Goal: Information Seeking & Learning: Check status

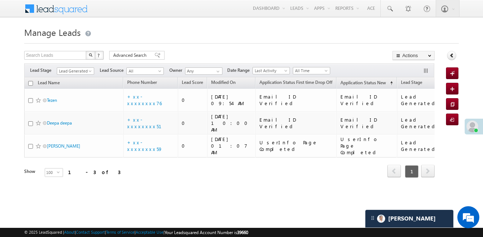
scroll to position [3493, 0]
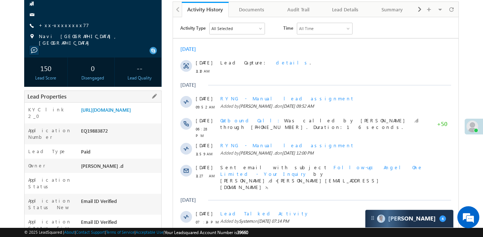
scroll to position [104, 0]
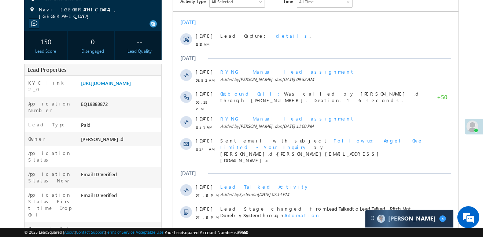
click at [0, 123] on body "Menu Aakansha .d Aakan sha.D @ange lbrok ing.c om" at bounding box center [241, 208] width 483 height 624
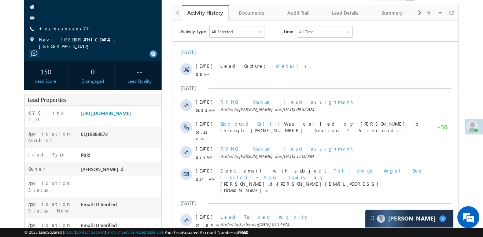
scroll to position [55, 0]
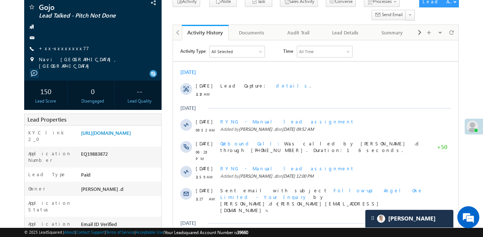
click at [67, 6] on span "Gojo" at bounding box center [81, 6] width 85 height 7
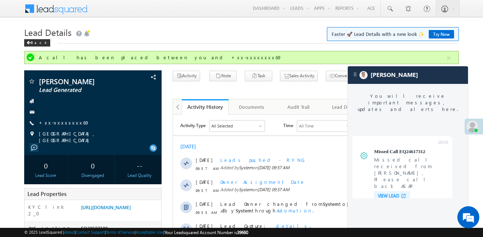
scroll to position [3090, 0]
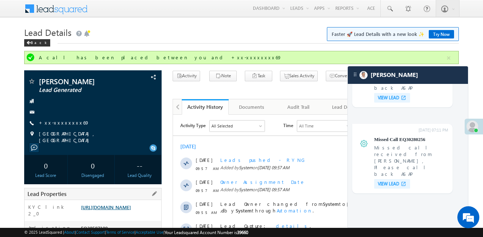
click at [120, 210] on link "https://angelbroking1-pk3em7sa.customui-test.leadsquared.com?leadId=3a065940-d8…" at bounding box center [106, 207] width 50 height 6
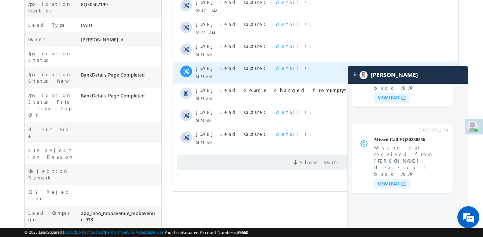
scroll to position [300, 0]
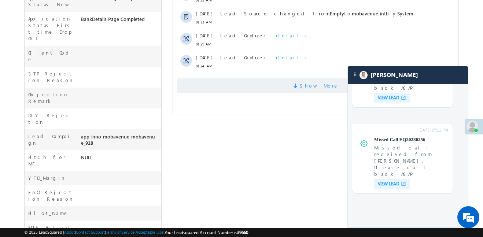
click at [260, 89] on span "Show More" at bounding box center [316, 85] width 278 height 15
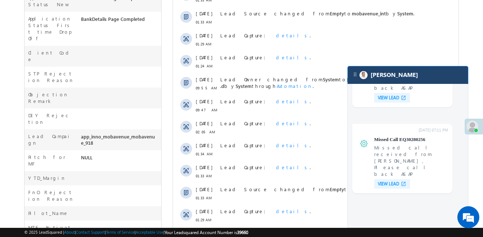
click at [430, 79] on div "[PERSON_NAME]" at bounding box center [408, 75] width 120 height 18
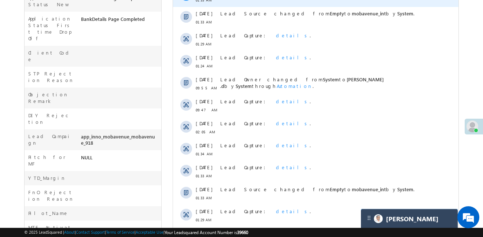
scroll to position [3830, 0]
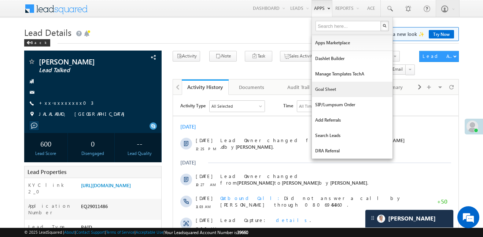
click at [328, 90] on link "Goal Sheet" at bounding box center [352, 89] width 81 height 15
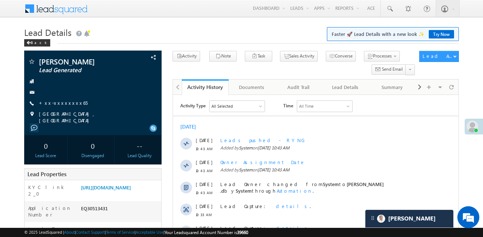
scroll to position [2866, 0]
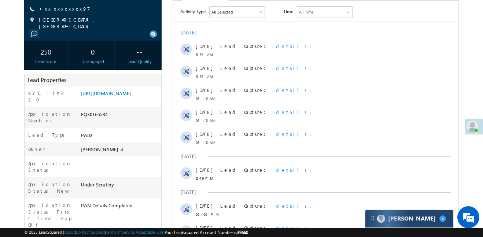
click at [427, 216] on div "Carter 4" at bounding box center [409, 219] width 88 height 18
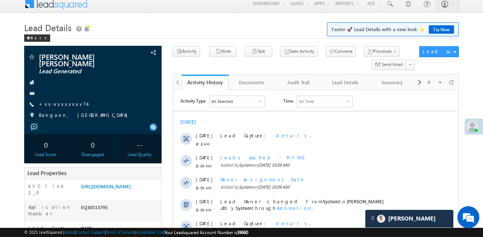
scroll to position [3916, 0]
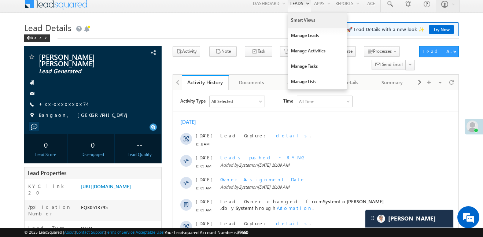
click at [292, 26] on link "Smart Views" at bounding box center [317, 19] width 59 height 15
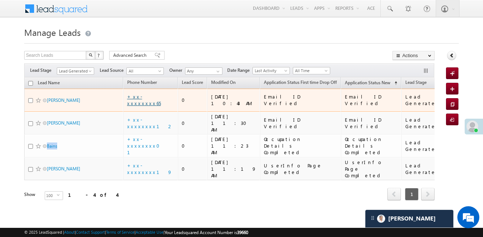
click at [146, 97] on link "+xx-xxxxxxxx65" at bounding box center [144, 99] width 34 height 13
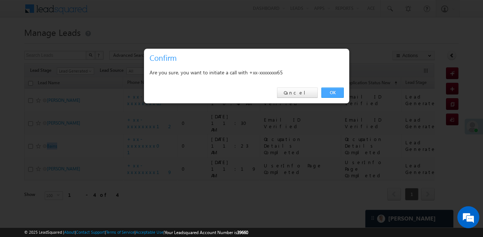
click at [335, 97] on link "OK" at bounding box center [332, 93] width 22 height 10
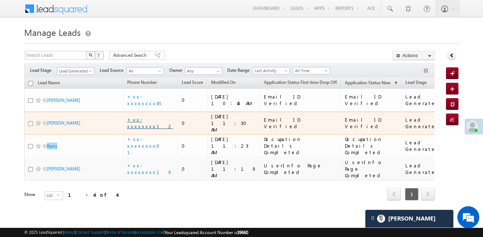
click at [154, 116] on link "+xx-xxxxxxxx12" at bounding box center [150, 122] width 46 height 13
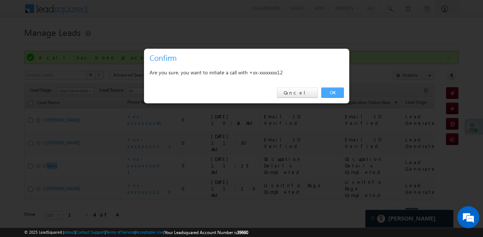
click at [327, 88] on link "OK" at bounding box center [332, 93] width 22 height 10
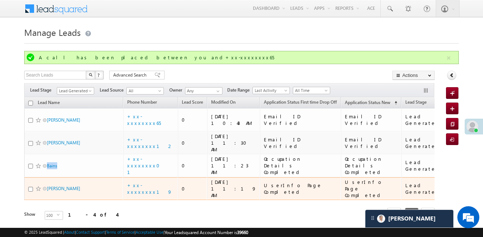
click at [149, 177] on td "+xx-xxxxxxxx19" at bounding box center [150, 188] width 55 height 23
click at [149, 182] on link "+xx-xxxxxxxx19" at bounding box center [149, 188] width 45 height 13
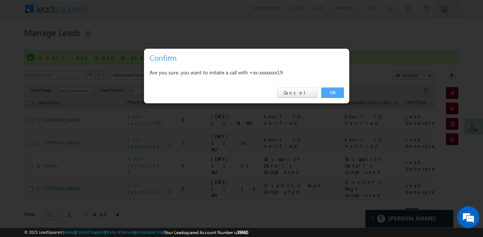
click at [334, 96] on link "OK" at bounding box center [332, 93] width 22 height 10
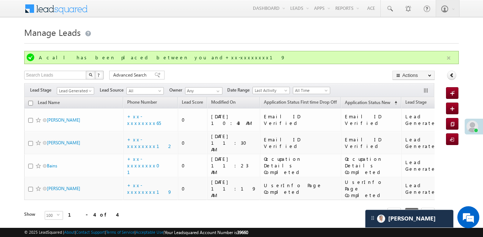
click at [449, 53] on button "button" at bounding box center [448, 57] width 9 height 9
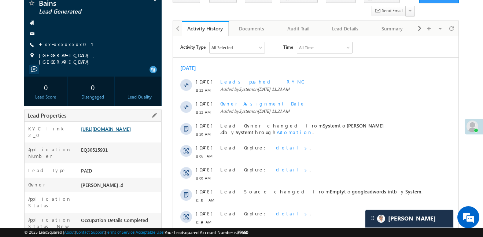
scroll to position [76, 0]
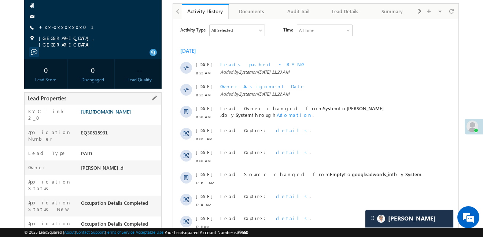
click at [123, 114] on link "https://angelbroking1-pk3em7sa.customui-test.leadsquared.com?leadId=9c2ba2f6-32…" at bounding box center [106, 111] width 50 height 6
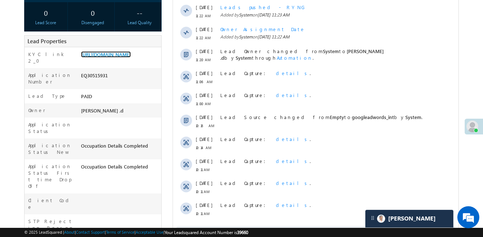
scroll to position [201, 0]
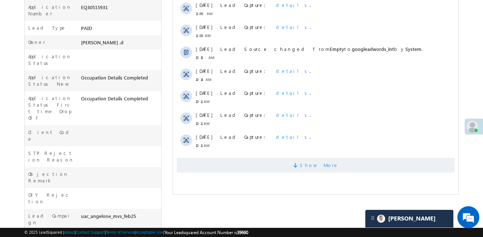
click at [280, 165] on span "Show More" at bounding box center [316, 165] width 278 height 15
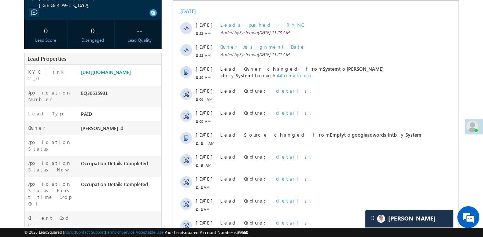
scroll to position [73, 0]
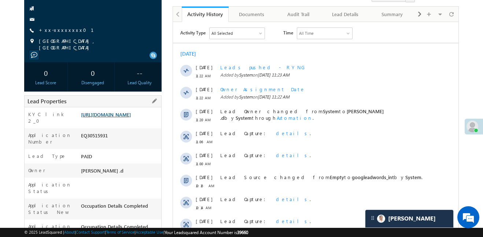
click at [131, 118] on link "[URL][DOMAIN_NAME]" at bounding box center [106, 114] width 50 height 6
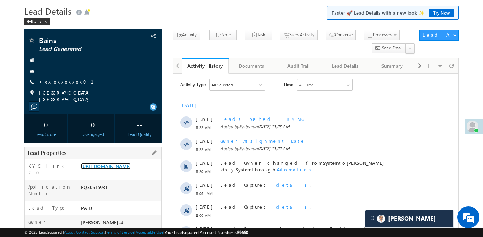
scroll to position [0, 0]
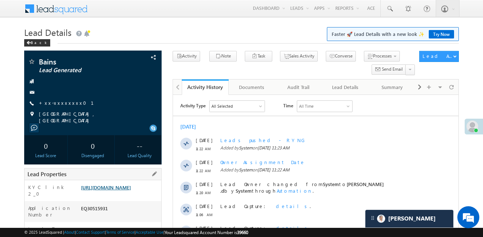
click at [130, 190] on link "[URL][DOMAIN_NAME]" at bounding box center [106, 187] width 50 height 6
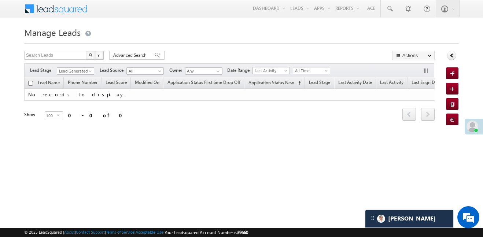
click at [324, 72] on span "All Time" at bounding box center [310, 70] width 35 height 7
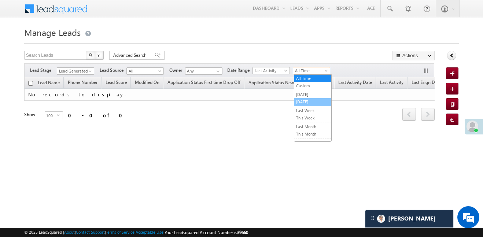
click at [309, 102] on link "[DATE]" at bounding box center [312, 102] width 37 height 7
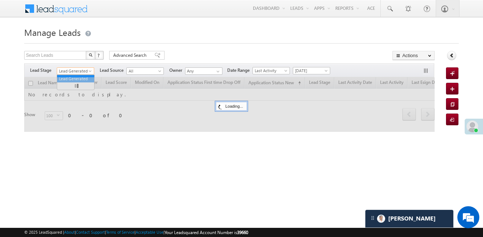
click at [76, 73] on span "Lead Generated" at bounding box center [74, 71] width 35 height 7
click at [81, 81] on div at bounding box center [229, 104] width 410 height 55
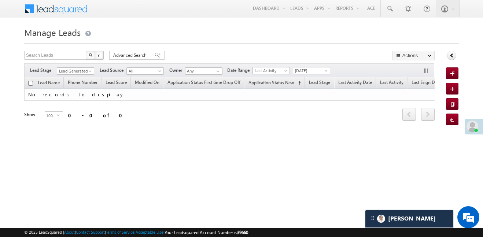
click at [79, 74] on body "Menu Aakansha .d Aakan sha.D @ange lbrok ing.c om" at bounding box center [241, 104] width 483 height 208
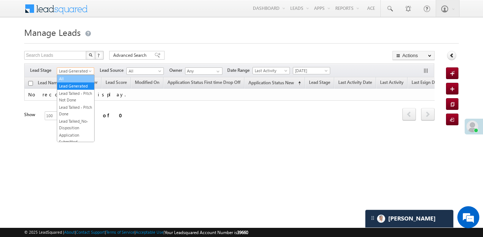
click at [76, 77] on link "All" at bounding box center [75, 78] width 37 height 7
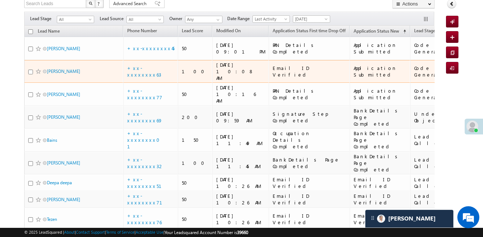
scroll to position [43, 0]
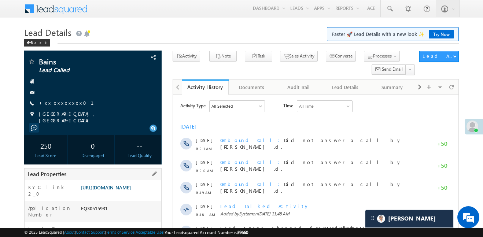
click at [131, 190] on link "[URL][DOMAIN_NAME]" at bounding box center [106, 187] width 50 height 6
click at [149, 194] on div "https://angelbroking1-pk3em7sa.customui-test.leadsquared.com?leadId=9c2ba2f6-32…" at bounding box center [120, 189] width 82 height 10
click at [131, 190] on link "https://angelbroking1-pk3em7sa.customui-test.leadsquared.com?leadId=9c2ba2f6-32…" at bounding box center [106, 187] width 50 height 6
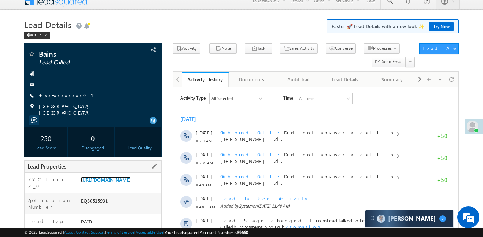
scroll to position [19, 0]
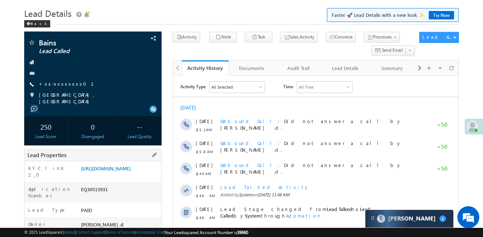
drag, startPoint x: 80, startPoint y: 167, endPoint x: 122, endPoint y: 186, distance: 46.2
click at [122, 175] on div "https://angelbroking1-pk3em7sa.customui-test.leadsquared.com?leadId=9c2ba2f6-32…" at bounding box center [120, 170] width 82 height 10
copy link "https://angelbroking1-pk3em7sa.customui-test.leadsquared.com?leadId=9c2ba2f6-32…"
click at [131, 171] on link "https://angelbroking1-pk3em7sa.customui-test.leadsquared.com?leadId=9c2ba2f6-32…" at bounding box center [106, 168] width 50 height 6
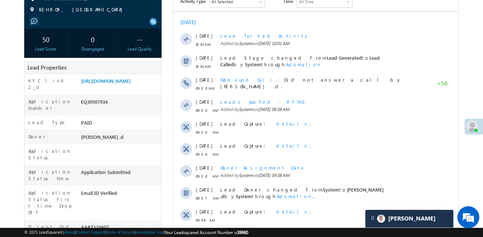
scroll to position [3916, 0]
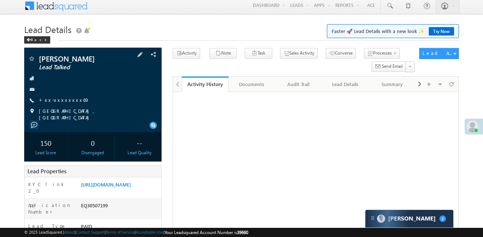
scroll to position [124, 0]
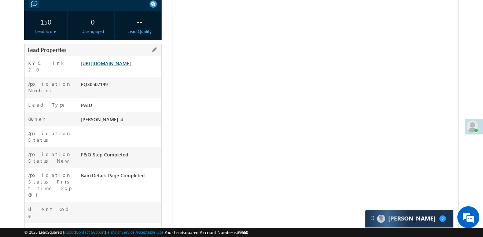
click at [129, 63] on link "[URL][DOMAIN_NAME]" at bounding box center [106, 63] width 50 height 6
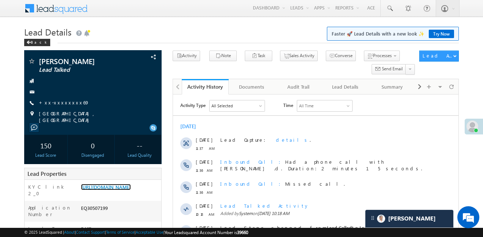
scroll to position [0, 0]
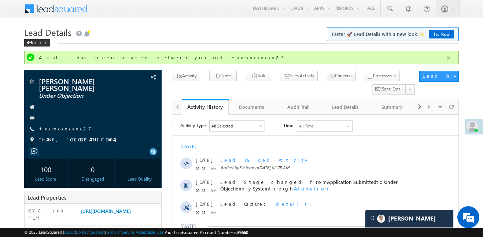
click at [450, 57] on button "button" at bounding box center [448, 57] width 9 height 9
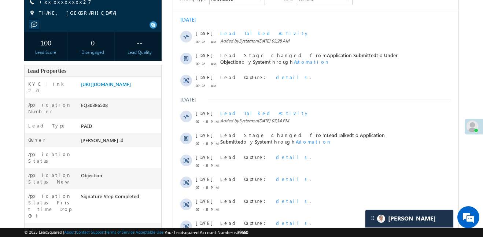
scroll to position [40, 0]
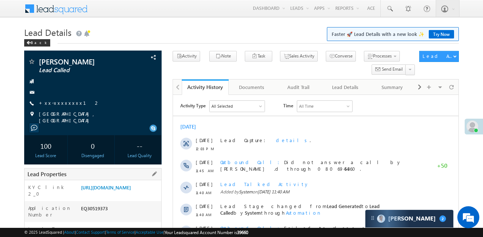
scroll to position [112, 0]
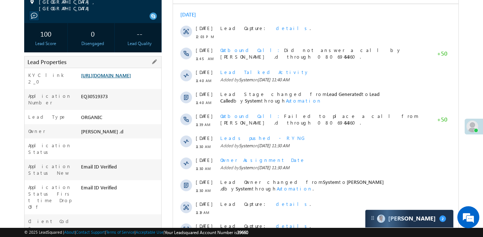
click at [131, 78] on link "[URL][DOMAIN_NAME]" at bounding box center [106, 75] width 50 height 6
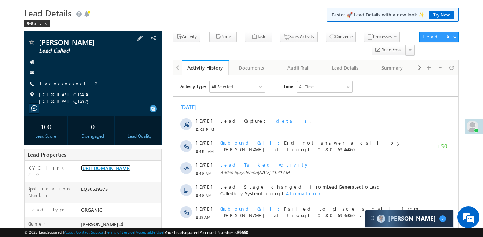
scroll to position [0, 0]
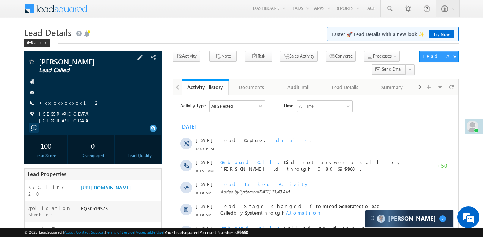
click at [58, 103] on link "+xx-xxxxxxxx12" at bounding box center [69, 103] width 61 height 6
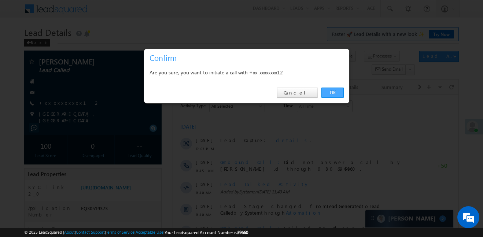
click at [331, 94] on link "OK" at bounding box center [332, 93] width 22 height 10
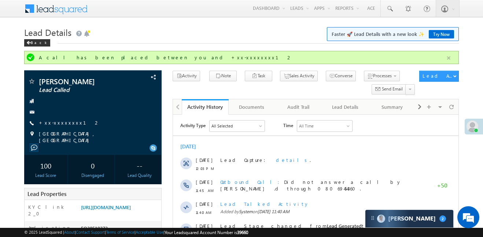
click at [446, 58] on button "button" at bounding box center [448, 57] width 9 height 9
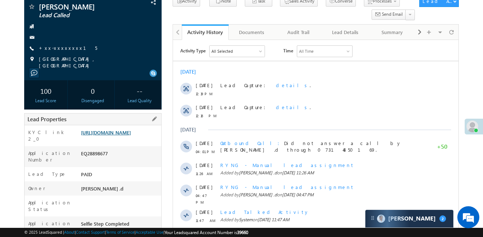
scroll to position [49, 0]
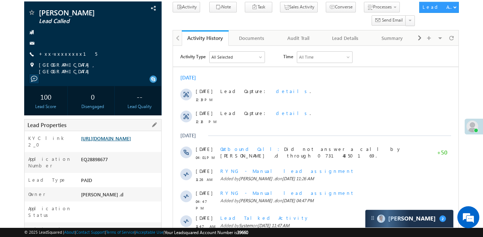
click at [127, 141] on link "[URL][DOMAIN_NAME]" at bounding box center [106, 138] width 50 height 6
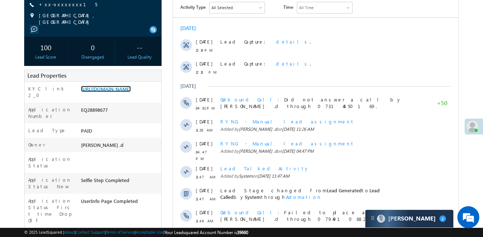
scroll to position [0, 0]
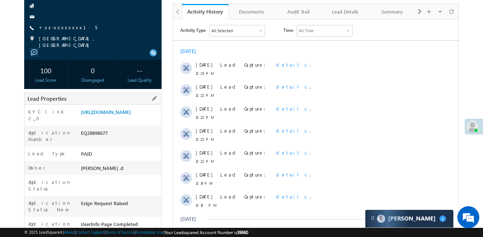
click at [133, 119] on div "[URL][DOMAIN_NAME]" at bounding box center [120, 113] width 82 height 10
click at [122, 105] on div "KYC link 2_0 https://angelbroking1-pk3em7sa.customui-test.leadsquared.com?leadI…" at bounding box center [93, 115] width 137 height 21
click at [125, 112] on link "[URL][DOMAIN_NAME]" at bounding box center [106, 112] width 50 height 6
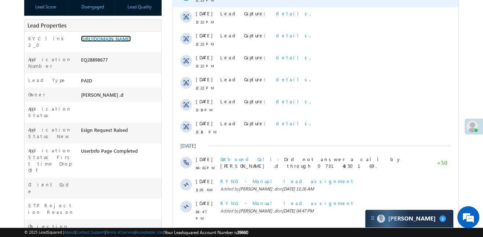
scroll to position [149, 0]
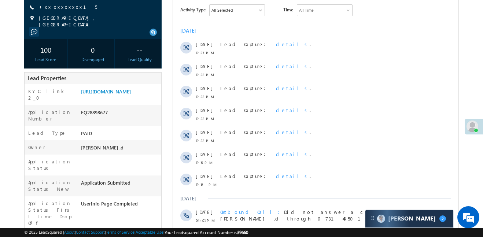
scroll to position [92, 0]
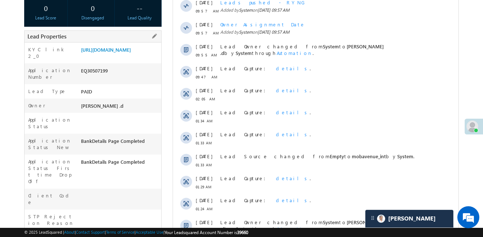
scroll to position [140, 0]
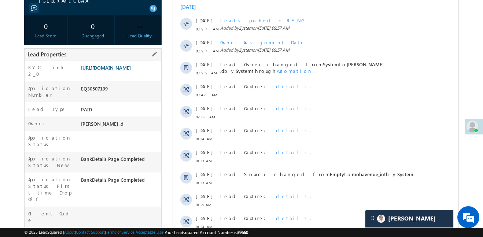
click at [127, 67] on link "https://angelbroking1-pk3em7sa.customui-test.leadsquared.com?leadId=3a065940-d8…" at bounding box center [106, 67] width 50 height 6
click at [131, 71] on link "https://angelbroking1-pk3em7sa.customui-test.leadsquared.com?leadId=3a065940-d8…" at bounding box center [106, 67] width 50 height 6
click at [116, 53] on div "Lead Properties" at bounding box center [92, 54] width 137 height 12
click at [124, 64] on link "https://angelbroking1-pk3em7sa.customui-test.leadsquared.com?leadId=3a065940-d8…" at bounding box center [106, 67] width 50 height 6
click at [86, 71] on link "https://angelbroking1-pk3em7sa.customui-test.leadsquared.com?leadId=3a065940-d8…" at bounding box center [106, 67] width 50 height 6
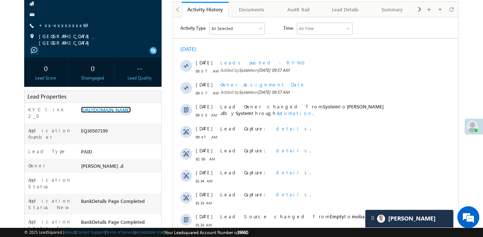
scroll to position [57, 0]
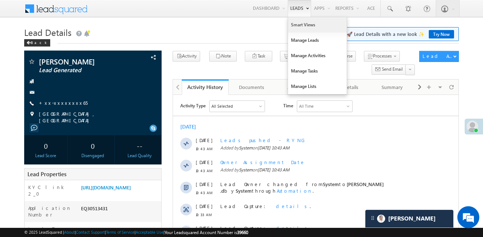
click at [304, 29] on link "Smart Views" at bounding box center [317, 24] width 59 height 15
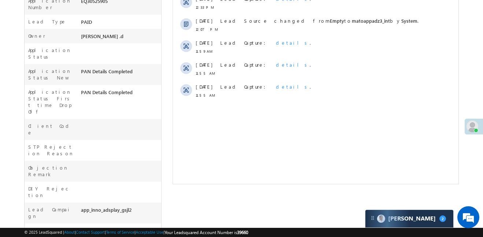
scroll to position [204, 0]
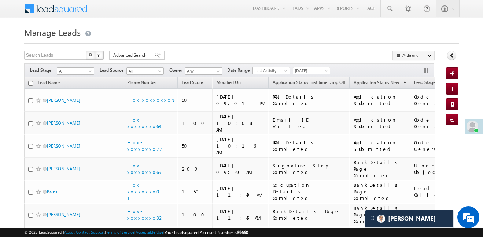
click at [145, 52] on span "Advanced Search" at bounding box center [131, 55] width 36 height 7
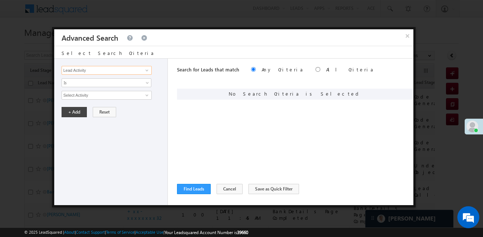
click at [116, 72] on input "Lead Activity" at bounding box center [107, 70] width 90 height 9
type input "lead funnel"
click at [407, 36] on button "×" at bounding box center [407, 35] width 12 height 13
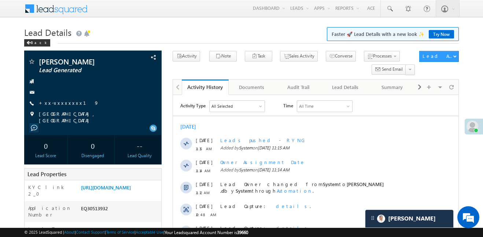
scroll to position [3579, 0]
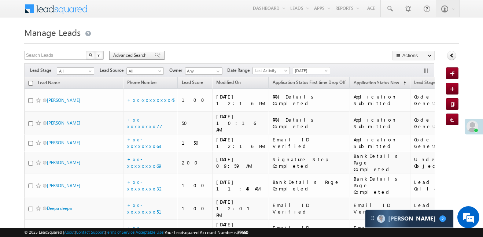
click at [144, 57] on span "Advanced Search" at bounding box center [131, 55] width 36 height 7
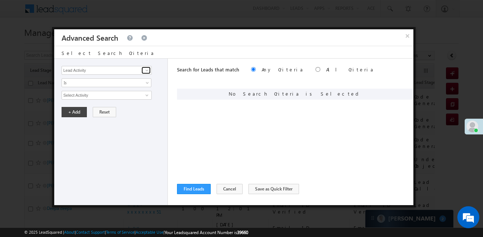
click at [144, 70] on span at bounding box center [147, 70] width 6 height 6
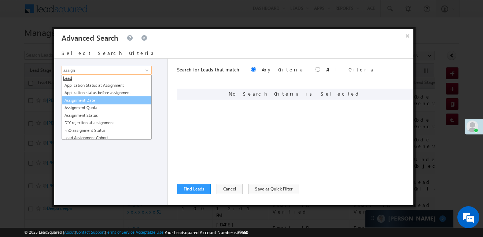
click at [88, 103] on ul "Lead Application Status at Assignment Application status before assignment Assi…" at bounding box center [107, 107] width 90 height 65
click at [88, 103] on link "Assignment Date" at bounding box center [107, 100] width 90 height 8
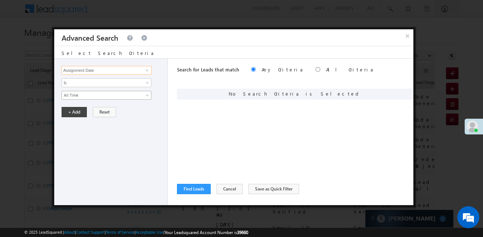
type input "Assignment Date"
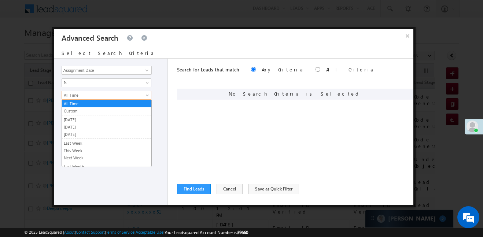
click at [83, 97] on span "All Time" at bounding box center [101, 95] width 79 height 7
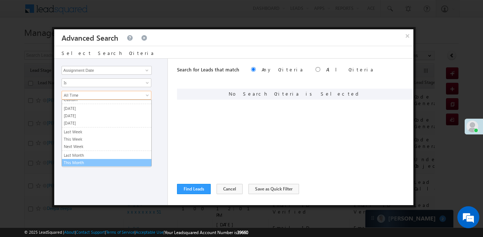
click at [79, 164] on link "This Month" at bounding box center [106, 162] width 89 height 7
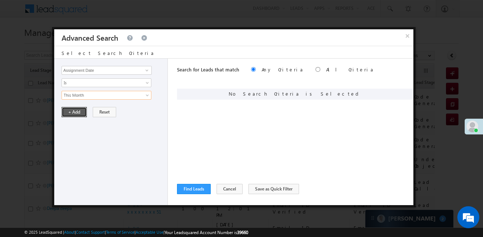
click at [73, 115] on button "+ Add" at bounding box center [74, 112] width 25 height 10
click at [286, 66] on div "Search for Leads that match Any Criteria All Criteria Note that the current tri…" at bounding box center [295, 70] width 236 height 23
drag, startPoint x: 283, startPoint y: 70, endPoint x: 274, endPoint y: 93, distance: 24.7
click at [315, 70] on input "radio" at bounding box center [317, 69] width 5 height 5
radio input "true"
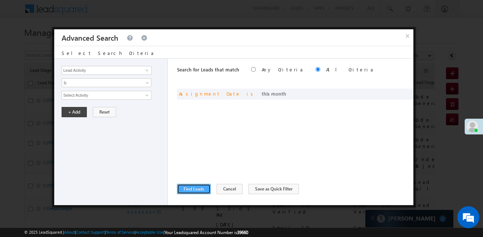
click at [196, 188] on button "Find Leads" at bounding box center [194, 189] width 34 height 10
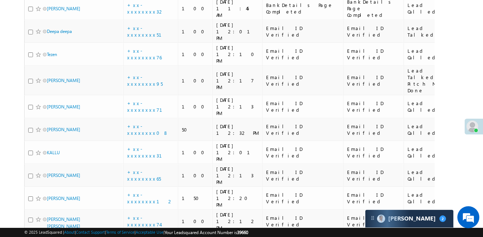
scroll to position [0, 0]
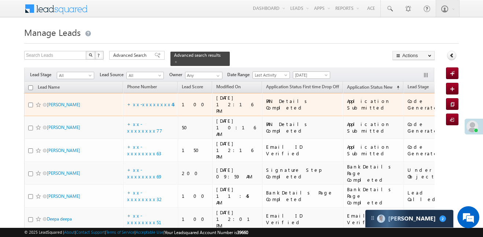
click at [315, 72] on span "[DATE]" at bounding box center [310, 75] width 35 height 7
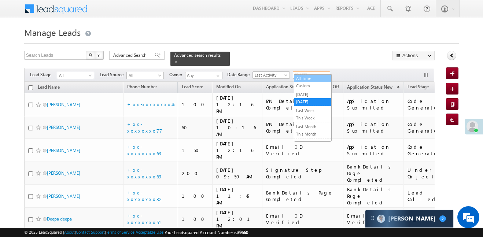
click at [312, 80] on link "All Time" at bounding box center [312, 78] width 37 height 7
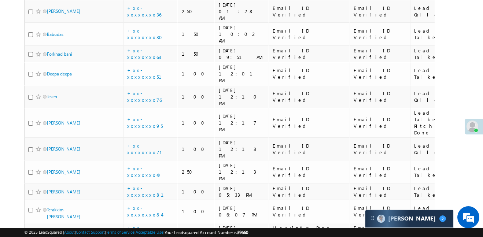
scroll to position [1664, 0]
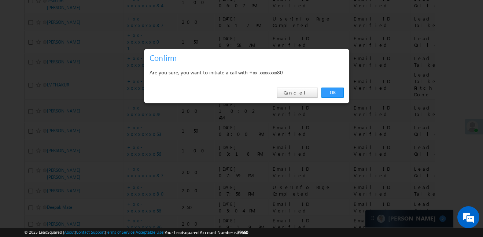
click at [333, 88] on link "OK" at bounding box center [332, 93] width 22 height 10
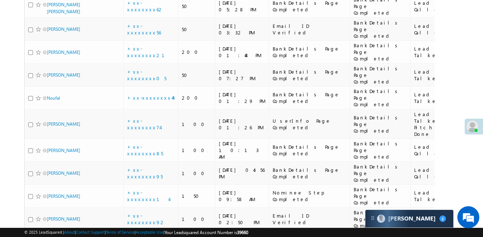
scroll to position [0, 0]
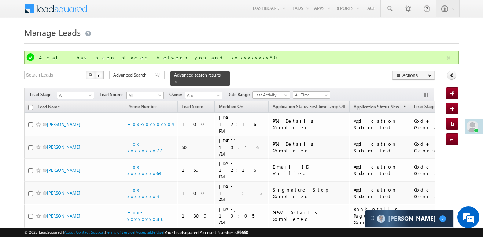
click at [126, 80] on div "Search Leads X ? 636 results found Advanced Search Advanced Search Advanced sea…" at bounding box center [229, 78] width 410 height 15
click at [127, 75] on span "Advanced Search" at bounding box center [131, 75] width 36 height 7
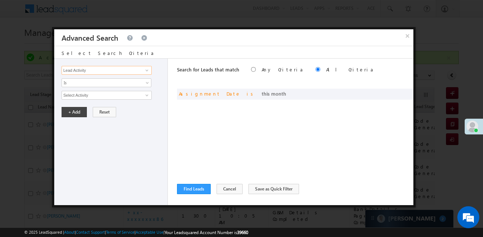
click at [113, 73] on input "Lead Activity" at bounding box center [107, 70] width 90 height 9
type input "lead funnel"
click at [94, 71] on input "lead funnel" at bounding box center [107, 70] width 90 height 9
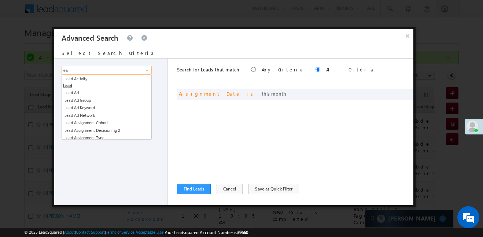
type input "e"
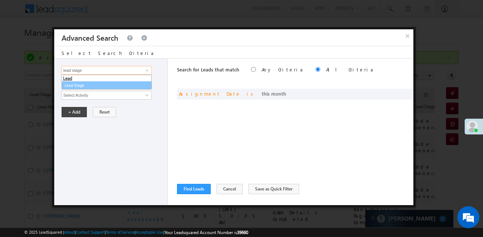
click at [90, 85] on link "Lead Stage" at bounding box center [107, 85] width 90 height 8
type input "Lead Stage"
click at [87, 82] on span "Is" at bounding box center [101, 82] width 79 height 7
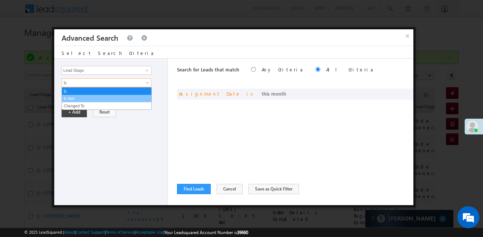
click at [81, 95] on link "Is Not" at bounding box center [106, 98] width 89 height 7
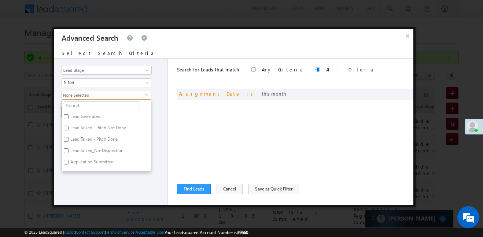
scroll to position [179, 0]
click at [66, 140] on input "Code Generated" at bounding box center [66, 141] width 5 height 5
checkbox input "true"
click at [67, 114] on input "Not Interested" at bounding box center [66, 113] width 5 height 5
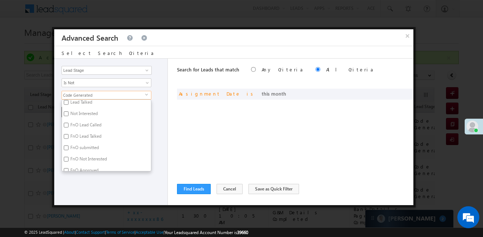
checkbox input "true"
click at [110, 194] on div "Lead Activity Task Sales Group Prospect Id WA Last Message Timestamp 4th Day Di…" at bounding box center [111, 132] width 114 height 146
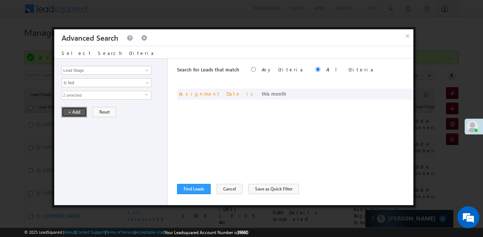
click at [78, 112] on button "+ Add" at bounding box center [74, 112] width 25 height 10
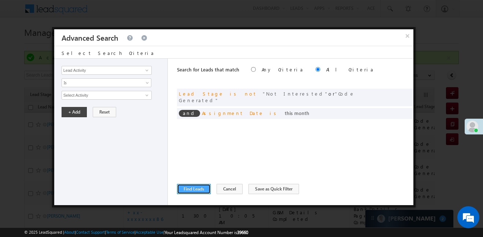
click at [202, 184] on button "Find Leads" at bounding box center [194, 189] width 34 height 10
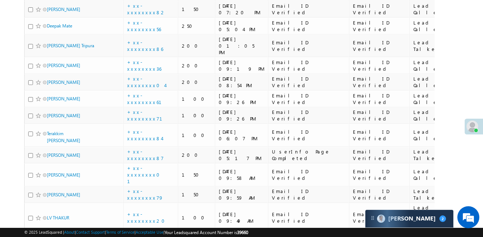
scroll to position [1708, 0]
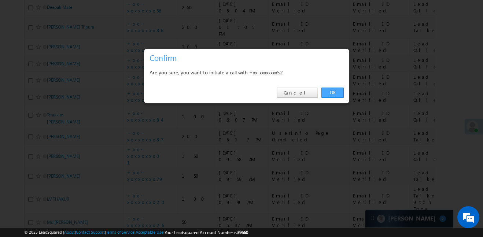
click at [336, 94] on link "OK" at bounding box center [332, 93] width 22 height 10
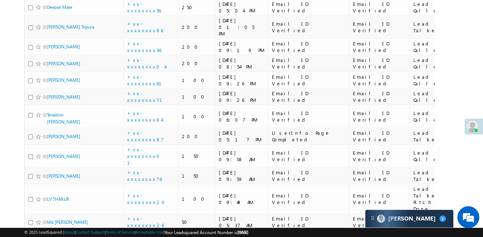
scroll to position [1728, 0]
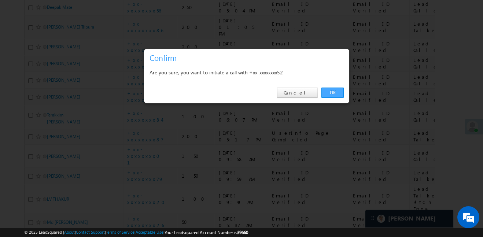
click at [335, 91] on link "OK" at bounding box center [332, 93] width 22 height 10
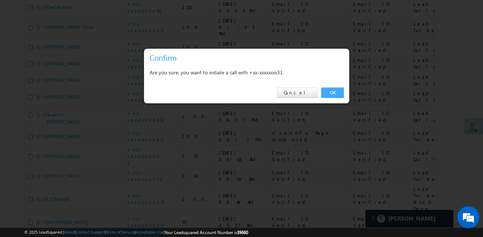
click at [331, 92] on link "OK" at bounding box center [332, 93] width 22 height 10
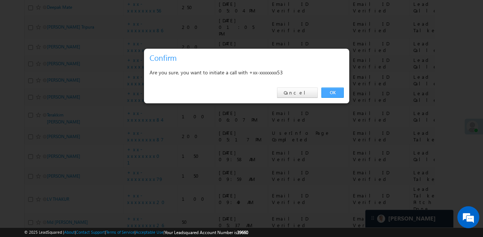
click at [339, 88] on link "OK" at bounding box center [332, 93] width 22 height 10
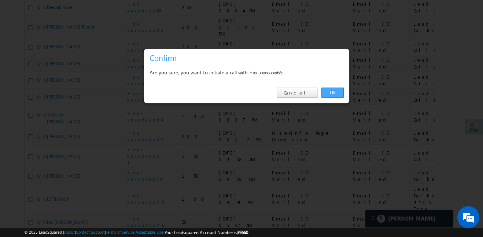
click at [335, 91] on link "OK" at bounding box center [332, 93] width 22 height 10
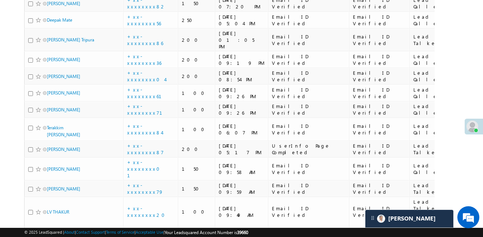
scroll to position [1674, 0]
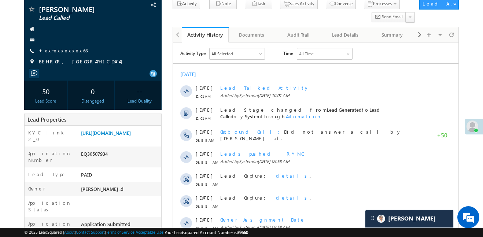
scroll to position [22, 0]
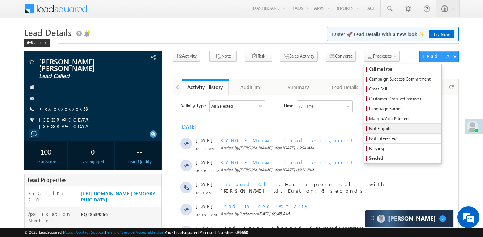
click at [369, 129] on span "Not Eligible" at bounding box center [404, 128] width 70 height 7
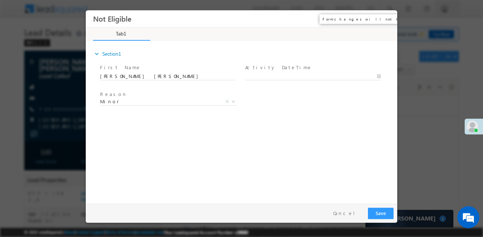
click at [387, 16] on button "×" at bounding box center [386, 19] width 12 height 14
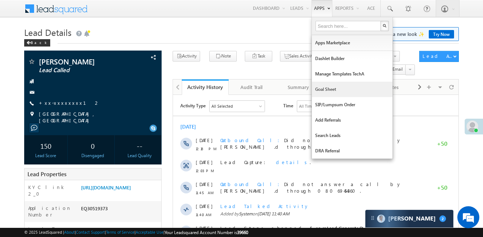
click at [331, 91] on link "Goal Sheet" at bounding box center [352, 89] width 81 height 15
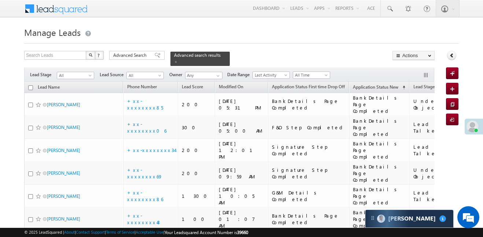
click at [403, 225] on div "Carter 1" at bounding box center [409, 219] width 88 height 18
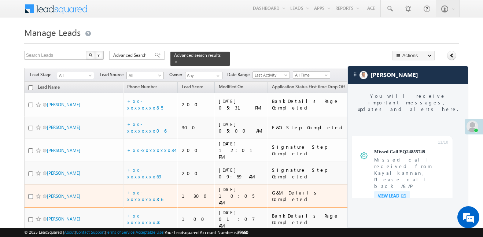
scroll to position [2812, 0]
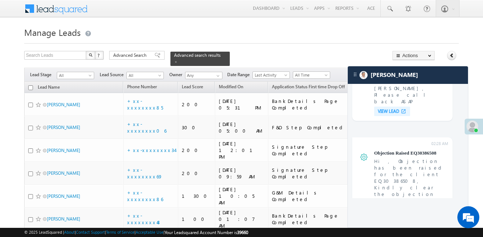
click at [374, 39] on div at bounding box center [241, 41] width 434 height 5
click at [256, 31] on h1 "Manage Leads" at bounding box center [241, 32] width 434 height 14
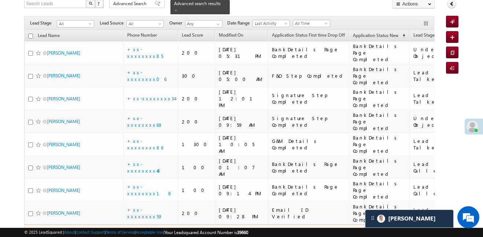
scroll to position [0, 0]
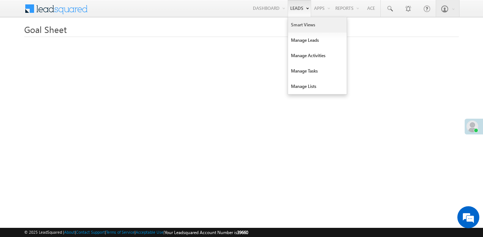
click at [303, 30] on link "Smart Views" at bounding box center [317, 24] width 59 height 15
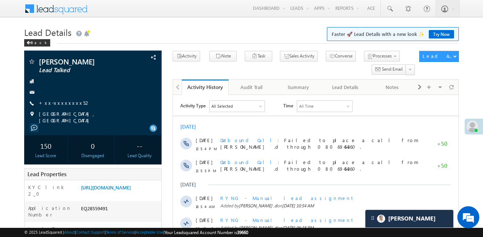
scroll to position [2860, 0]
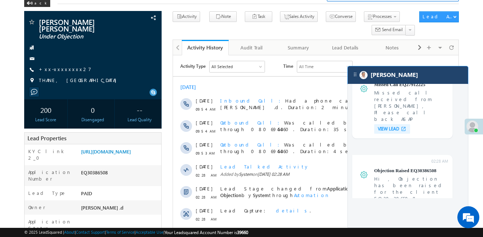
click at [390, 70] on div "[PERSON_NAME]" at bounding box center [408, 75] width 120 height 18
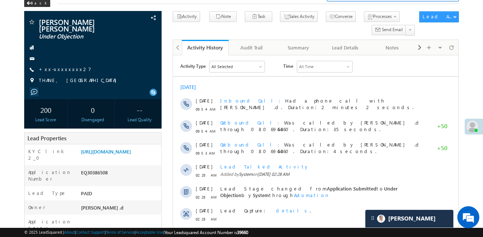
scroll to position [2842, 0]
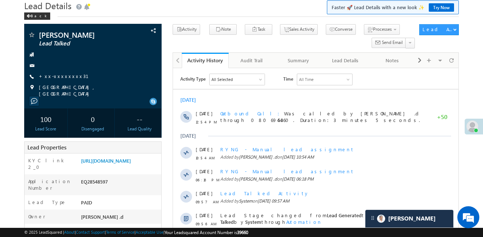
scroll to position [2842, 0]
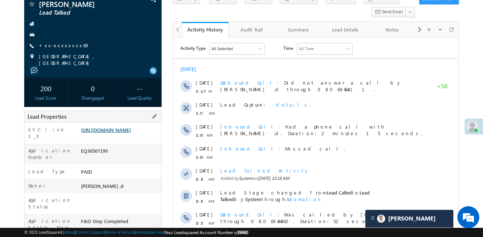
click at [131, 133] on link "https://angelbroking1-pk3em7sa.customui-test.leadsquared.com?leadId=3a065940-d8…" at bounding box center [106, 130] width 50 height 6
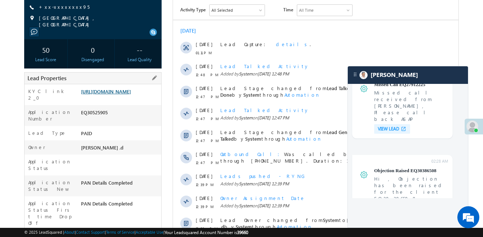
scroll to position [92, 0]
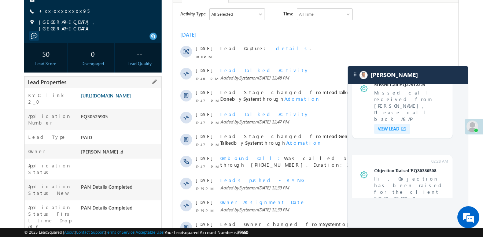
click at [131, 99] on link "https://angelbroking1-pk3em7sa.customui-test.leadsquared.com?leadId=2f3725a1-b2…" at bounding box center [106, 95] width 50 height 6
click at [60, 10] on link "+xx-xxxxxxxx95" at bounding box center [64, 11] width 51 height 6
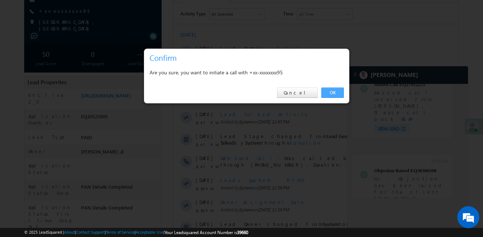
drag, startPoint x: 342, startPoint y: 94, endPoint x: 163, endPoint y: 85, distance: 179.3
click at [342, 94] on link "OK" at bounding box center [332, 93] width 22 height 10
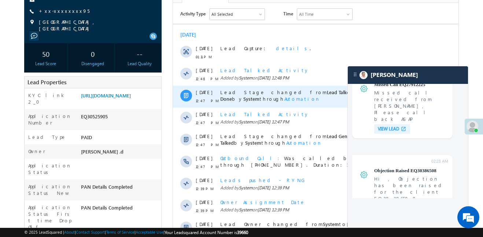
click at [332, 86] on div "Lead Stage changed from Lead Talked to Lead Talked - Pitch Not Done by System t…" at bounding box center [324, 97] width 208 height 22
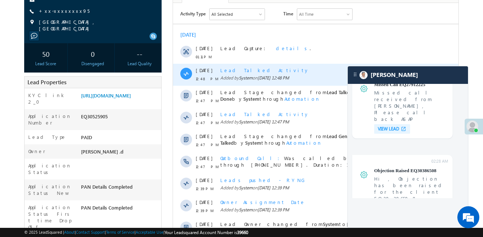
scroll to position [112, 0]
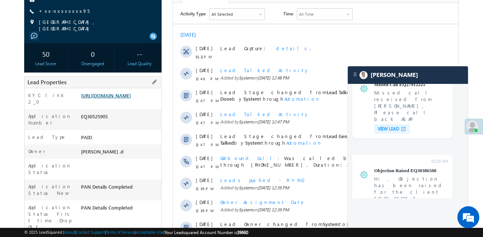
click at [122, 99] on link "https://angelbroking1-pk3em7sa.customui-test.leadsquared.com?leadId=2f3725a1-b2…" at bounding box center [106, 95] width 50 height 6
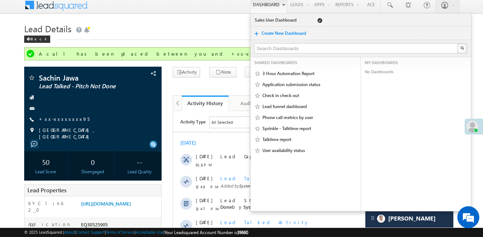
scroll to position [2842, 0]
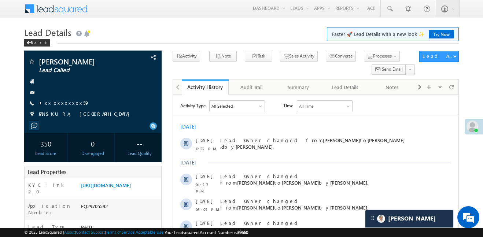
scroll to position [2842, 0]
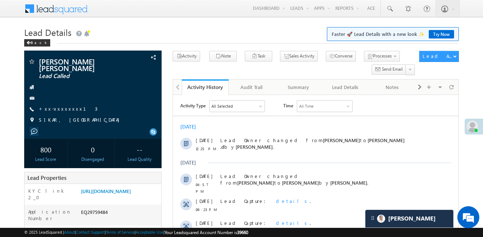
scroll to position [2842, 0]
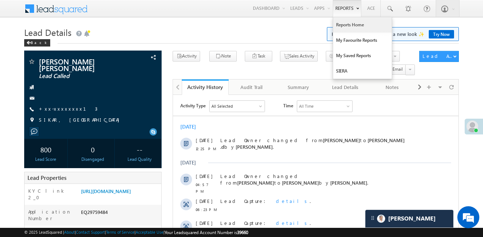
click at [350, 30] on link "Reports Home" at bounding box center [362, 24] width 59 height 15
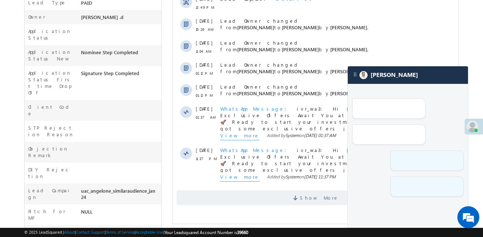
scroll to position [315, 0]
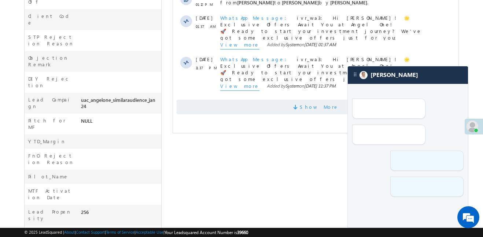
click at [226, 103] on span "Show More" at bounding box center [316, 107] width 278 height 15
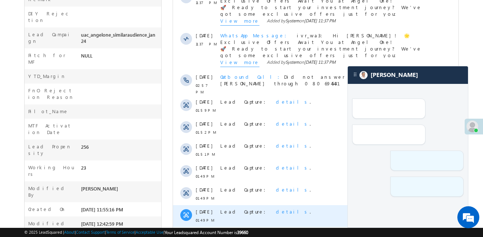
scroll to position [459, 0]
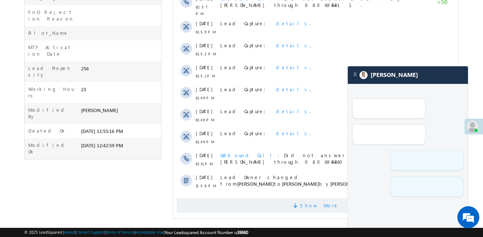
click at [276, 204] on span "Show More" at bounding box center [316, 205] width 278 height 15
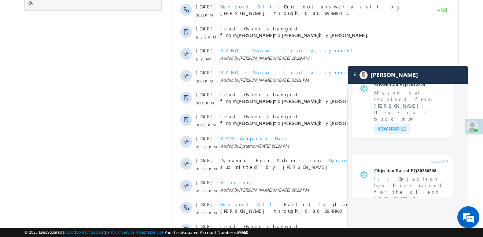
scroll to position [679, 0]
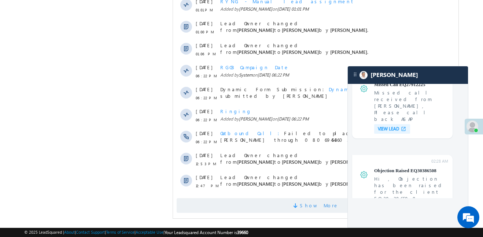
click at [260, 198] on span "Show More" at bounding box center [316, 205] width 278 height 15
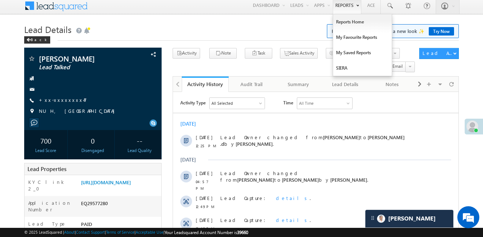
scroll to position [0, 0]
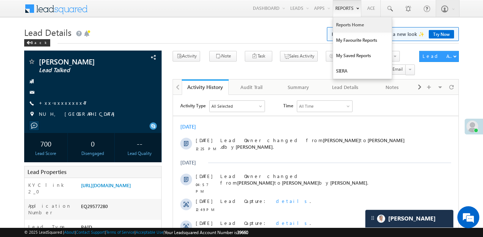
click at [352, 23] on link "Reports Home" at bounding box center [362, 24] width 59 height 15
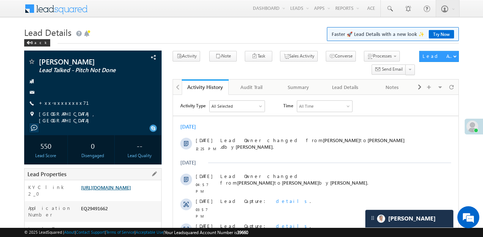
click at [131, 186] on link "[URL][DOMAIN_NAME]" at bounding box center [106, 187] width 50 height 6
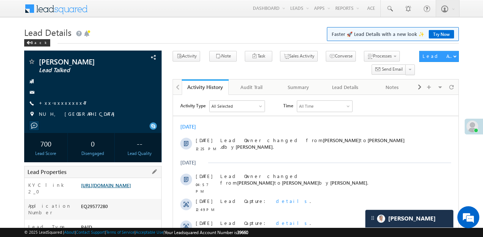
click at [131, 188] on link "https://angelbroking1-pk3em7sa.customui-test.leadsquared.com?leadId=f2b5c516-a7…" at bounding box center [106, 185] width 50 height 6
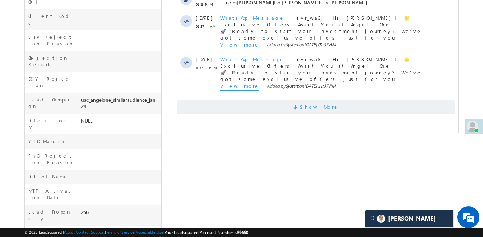
click at [264, 107] on span "Show More" at bounding box center [316, 107] width 278 height 15
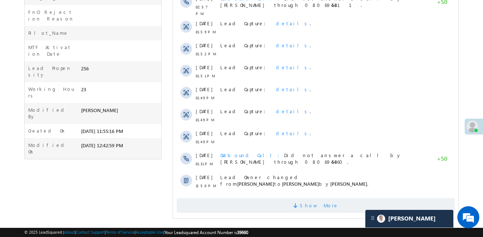
click at [286, 201] on span "Show More" at bounding box center [316, 205] width 278 height 15
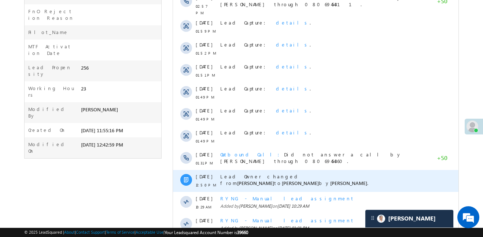
scroll to position [679, 0]
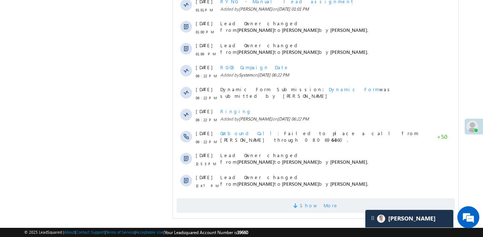
click at [273, 198] on span "Show More" at bounding box center [316, 205] width 278 height 15
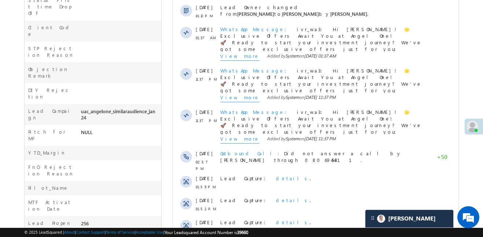
scroll to position [151, 0]
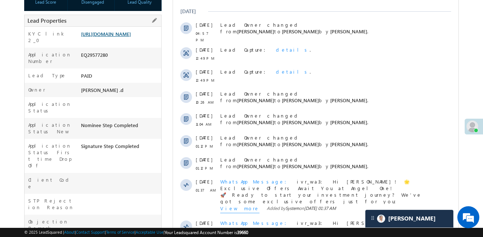
click at [131, 31] on link "https://angelbroking1-pk3em7sa.customui-test.leadsquared.com?leadId=f2b5c516-a7…" at bounding box center [106, 34] width 50 height 6
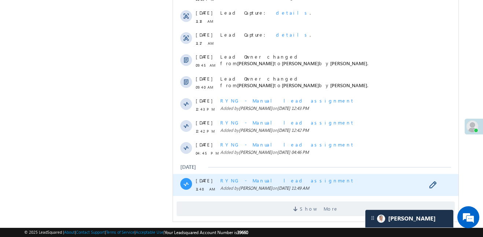
scroll to position [913, 0]
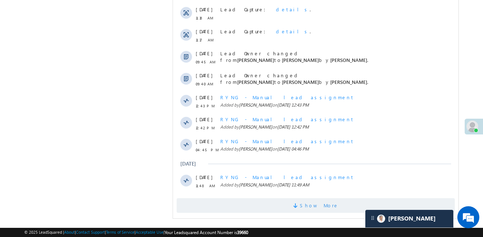
click at [322, 206] on span "Show More" at bounding box center [319, 205] width 39 height 15
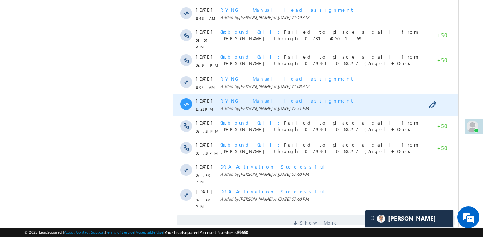
scroll to position [1160, 0]
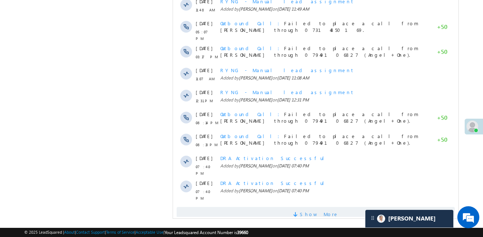
click at [300, 212] on span at bounding box center [296, 215] width 7 height 7
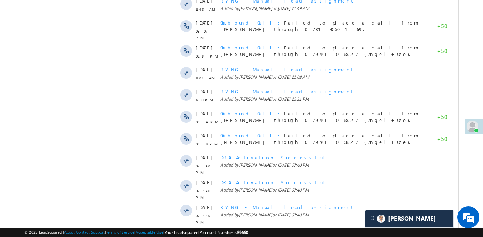
scroll to position [1380, 0]
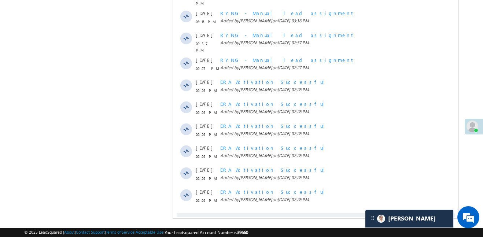
click at [308, 213] on span "Show More" at bounding box center [319, 220] width 39 height 15
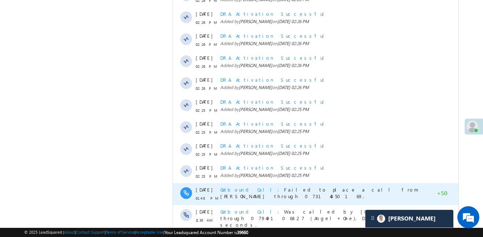
scroll to position [1600, 0]
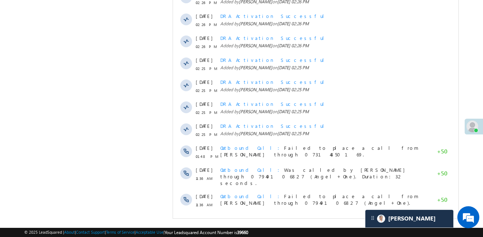
click at [337, 217] on span "Show More" at bounding box center [316, 224] width 278 height 15
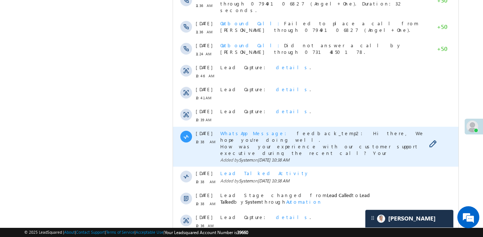
scroll to position [1831, 0]
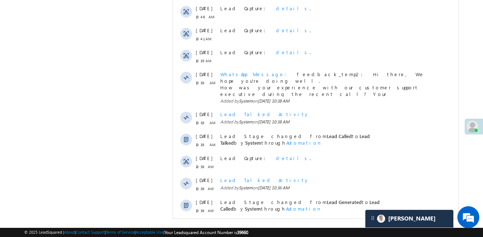
click at [309, 223] on span "Show More" at bounding box center [319, 230] width 39 height 15
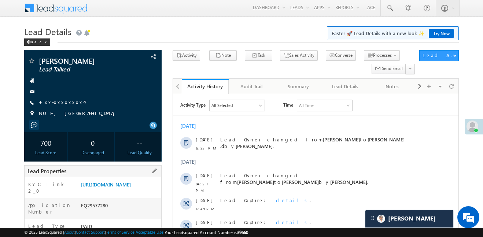
scroll to position [0, 0]
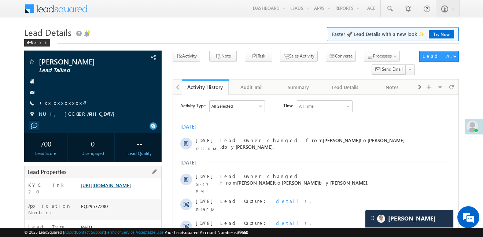
click at [131, 188] on link "https://angelbroking1-pk3em7sa.customui-test.leadsquared.com?leadId=f2b5c516-a7…" at bounding box center [106, 185] width 50 height 6
click at [123, 188] on link "https://angelbroking1-pk3em7sa.customui-test.leadsquared.com?leadId=f2b5c516-a7…" at bounding box center [106, 185] width 50 height 6
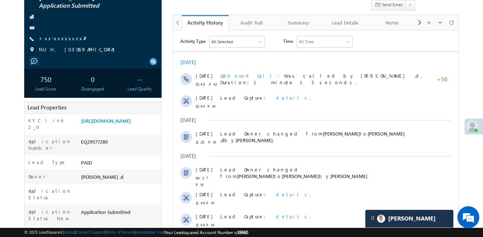
scroll to position [39, 0]
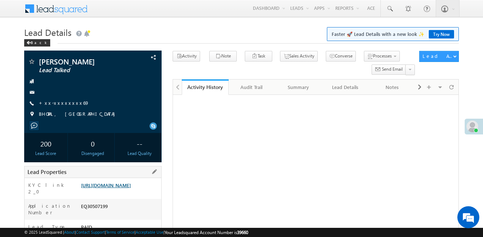
scroll to position [59, 0]
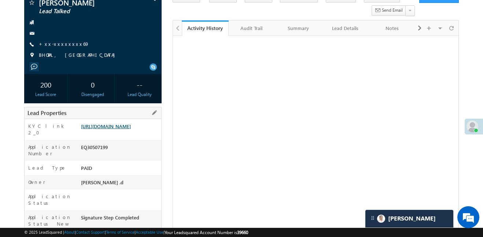
click at [131, 129] on link "https://angelbroking1-pk3em7sa.customui-test.leadsquared.com?leadId=3a065940-d8…" at bounding box center [106, 126] width 50 height 6
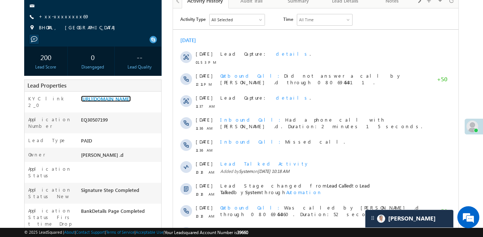
scroll to position [88, 0]
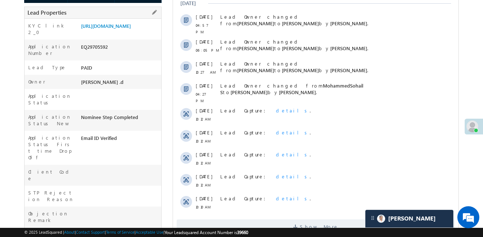
scroll to position [182, 0]
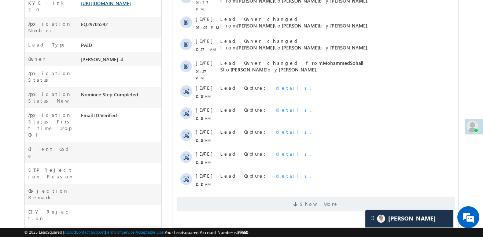
click at [125, 6] on link "[URL][DOMAIN_NAME]" at bounding box center [106, 3] width 50 height 6
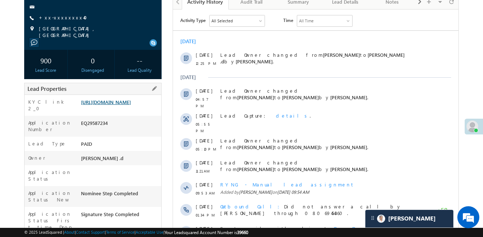
scroll to position [83, 0]
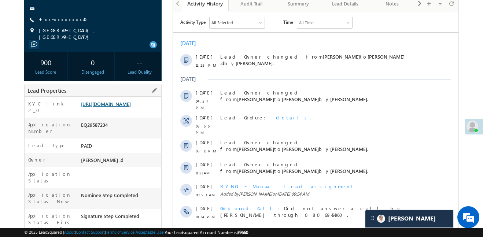
click at [131, 104] on link "https://angelbroking1-pk3em7sa.customui-test.leadsquared.com?leadId=d206206f-bf…" at bounding box center [106, 104] width 50 height 6
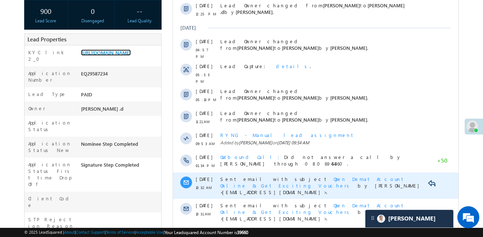
scroll to position [182, 0]
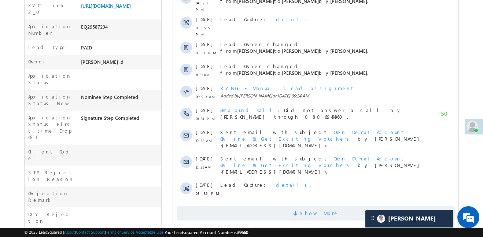
click at [270, 206] on span "Show More" at bounding box center [316, 213] width 278 height 15
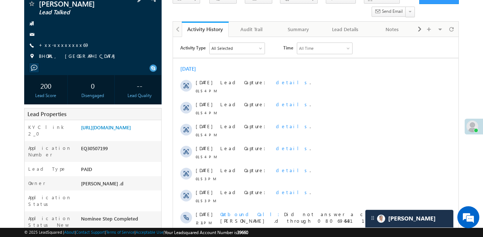
scroll to position [62, 0]
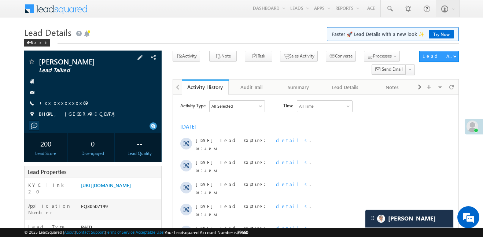
scroll to position [16, 0]
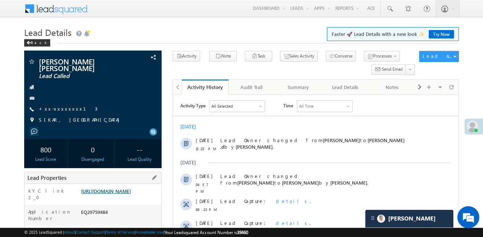
click at [131, 194] on link "https://angelbroking1-pk3em7sa.customui-test.leadsquared.com?leadId=50f730f2-9b…" at bounding box center [106, 191] width 50 height 6
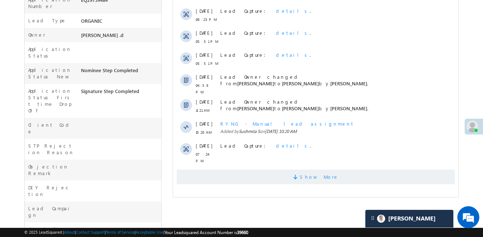
scroll to position [222, 0]
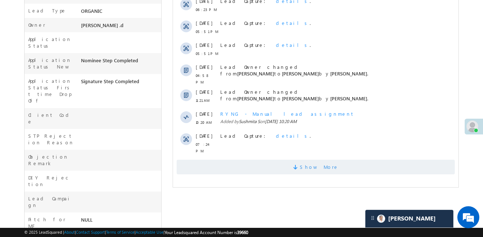
click at [277, 160] on span "Show More" at bounding box center [316, 167] width 278 height 15
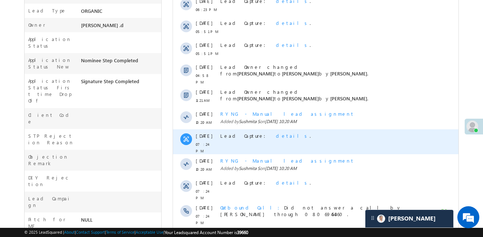
scroll to position [415, 0]
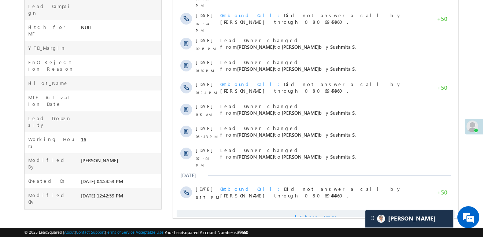
click at [299, 210] on span "Show More" at bounding box center [316, 217] width 278 height 15
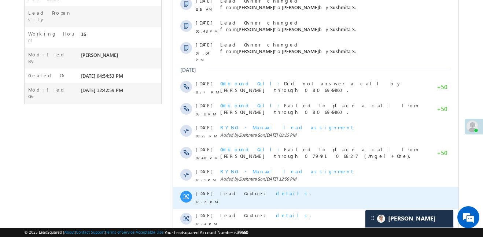
scroll to position [635, 0]
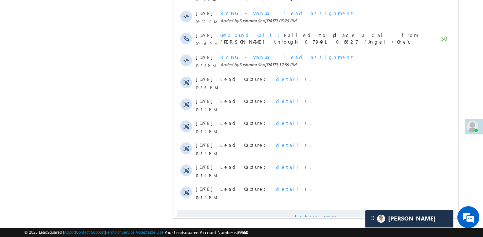
click at [312, 210] on span "Show More" at bounding box center [319, 217] width 39 height 15
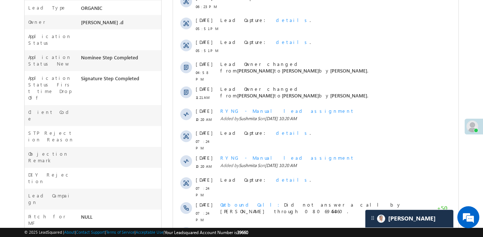
scroll to position [111, 0]
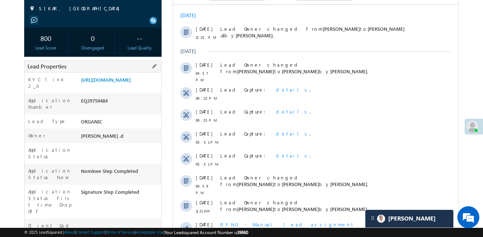
click at [133, 86] on div "https://angelbroking1-pk3em7sa.customui-test.leadsquared.com?leadId=50f730f2-9b…" at bounding box center [120, 81] width 82 height 10
click at [131, 81] on link "https://angelbroking1-pk3em7sa.customui-test.leadsquared.com?leadId=50f730f2-9b…" at bounding box center [106, 80] width 50 height 6
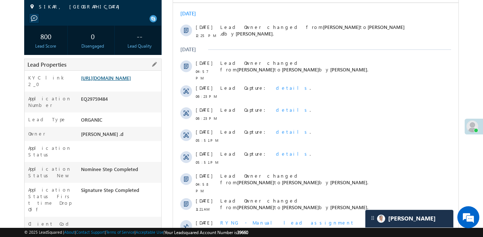
scroll to position [115, 0]
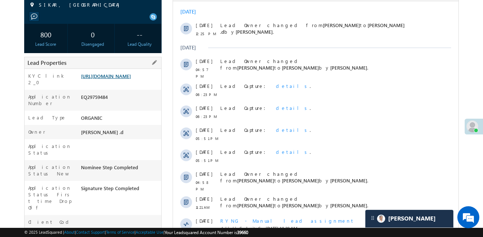
click at [93, 77] on link "https://angelbroking1-pk3em7sa.customui-test.leadsquared.com?leadId=50f730f2-9b…" at bounding box center [106, 76] width 50 height 6
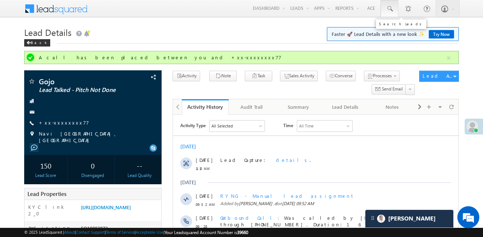
click at [390, 12] on span at bounding box center [389, 8] width 7 height 7
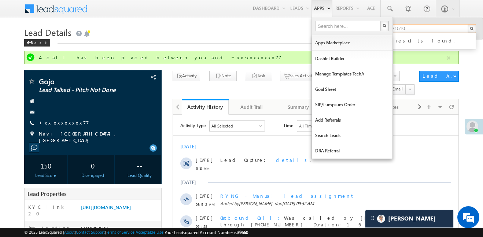
type input "6377921510"
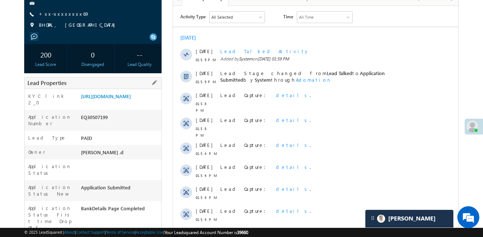
scroll to position [91, 0]
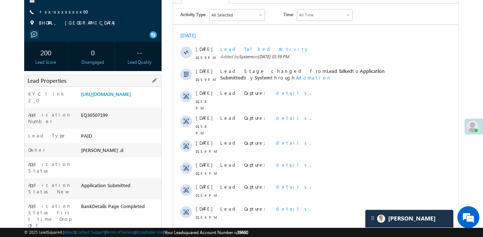
click at [96, 122] on div "EQ30507199" at bounding box center [120, 116] width 82 height 10
copy div "EQ30507199"
click at [131, 97] on link "https://angelbroking1-pk3em7sa.customui-test.leadsquared.com?leadId=3a065940-d8…" at bounding box center [106, 94] width 50 height 6
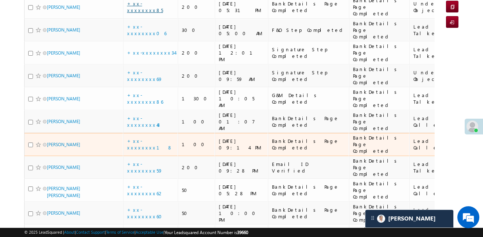
scroll to position [2860, 0]
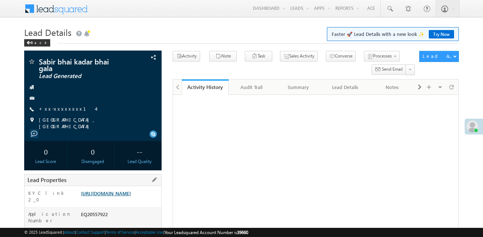
scroll to position [97, 0]
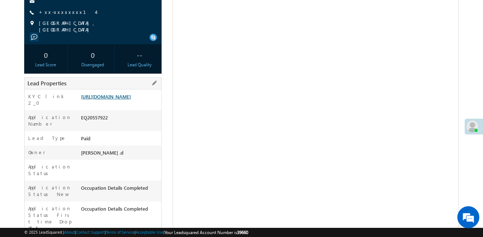
click at [113, 97] on link "[URL][DOMAIN_NAME]" at bounding box center [106, 96] width 50 height 6
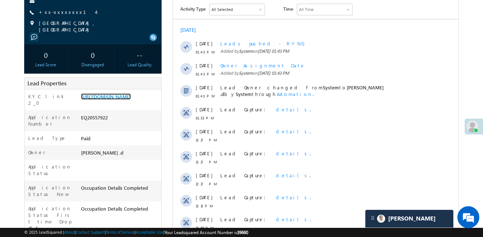
scroll to position [0, 0]
click at [131, 100] on link "[URL][DOMAIN_NAME]" at bounding box center [106, 96] width 50 height 6
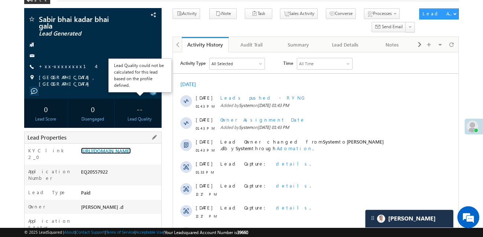
scroll to position [58, 0]
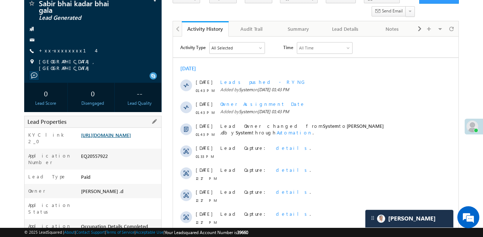
click at [122, 138] on link "https://angelbroking1-pk3em7sa.customui-test.leadsquared.com?leadId=73c2ea73-99…" at bounding box center [106, 135] width 50 height 6
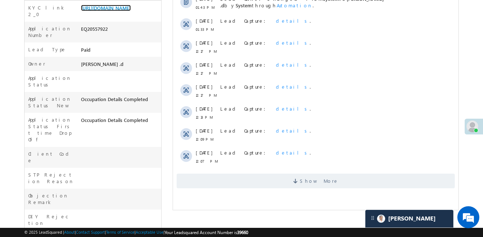
scroll to position [187, 0]
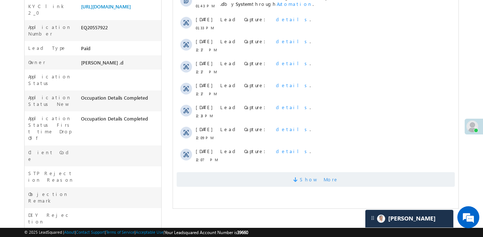
click at [280, 176] on span "Show More" at bounding box center [316, 179] width 278 height 15
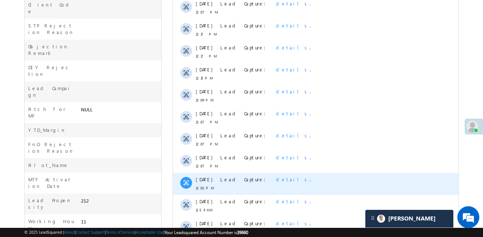
scroll to position [387, 0]
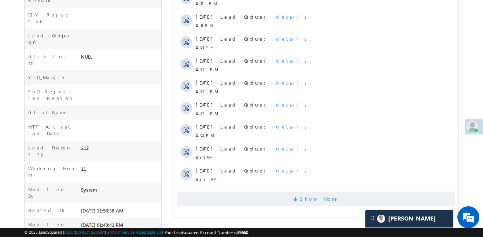
click at [288, 199] on span "Show More" at bounding box center [316, 199] width 278 height 15
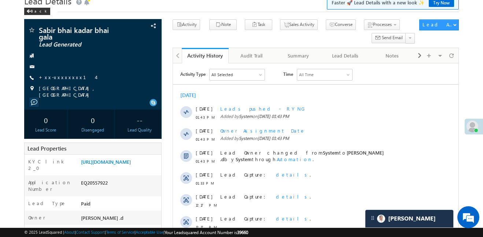
scroll to position [0, 0]
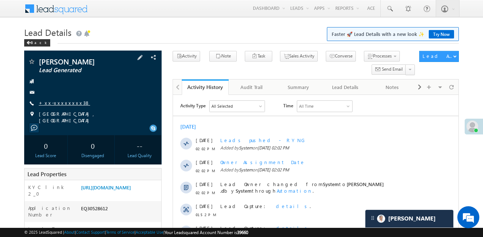
click at [55, 105] on link "+xx-xxxxxxxx38" at bounding box center [64, 103] width 51 height 6
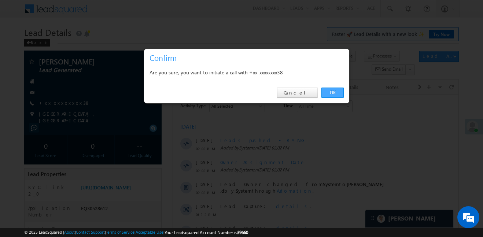
click at [327, 90] on link "OK" at bounding box center [332, 93] width 22 height 10
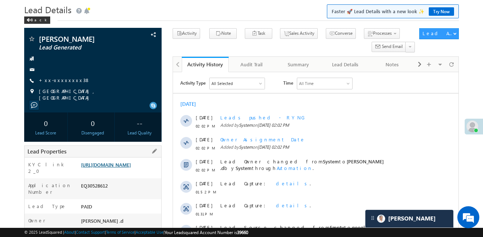
scroll to position [29, 0]
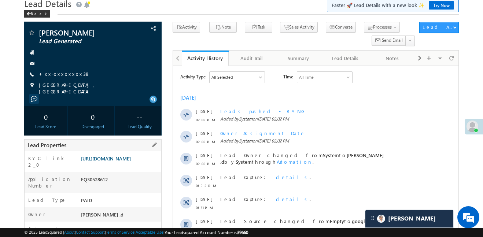
click at [131, 160] on link "https://angelbroking1-pk3em7sa.customui-test.leadsquared.com?leadId=7b2aa3fa-e4…" at bounding box center [106, 158] width 50 height 6
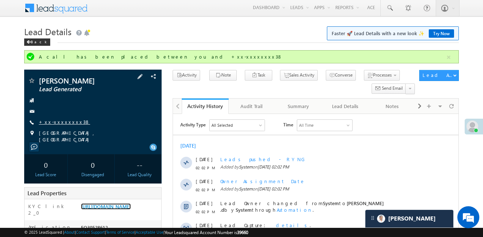
scroll to position [0, 0]
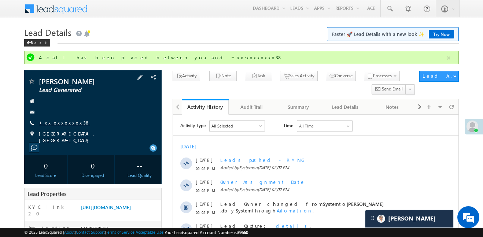
click at [67, 122] on link "+xx-xxxxxxxx38" at bounding box center [64, 122] width 51 height 6
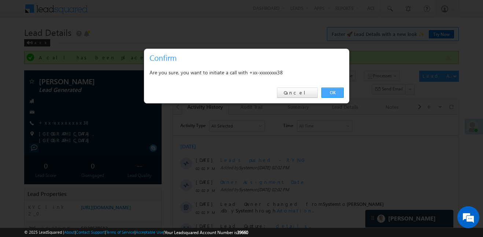
click at [336, 92] on link "OK" at bounding box center [332, 93] width 22 height 10
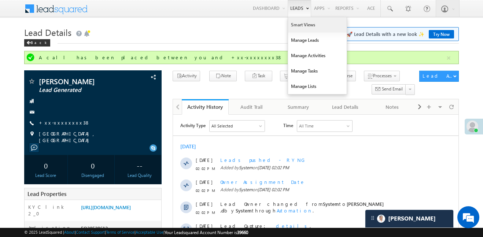
click at [296, 25] on link "Smart Views" at bounding box center [317, 24] width 59 height 15
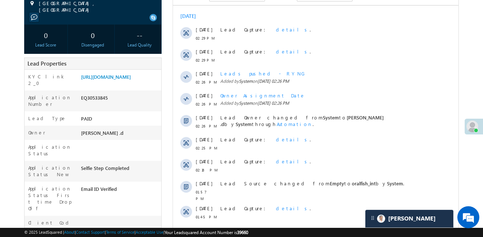
scroll to position [118, 0]
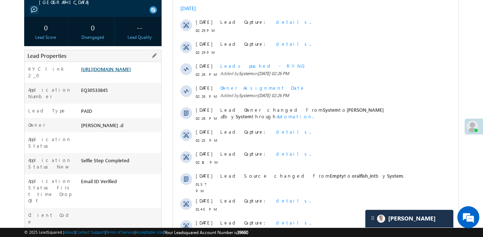
click at [131, 72] on link "https://angelbroking1-pk3em7sa.customui-test.leadsquared.com?leadId=35c58807-72…" at bounding box center [106, 69] width 50 height 6
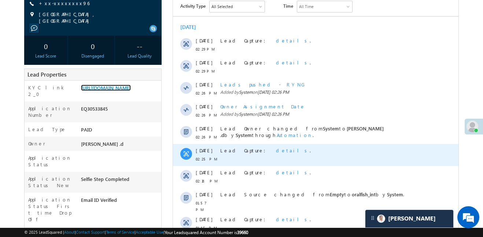
scroll to position [90, 0]
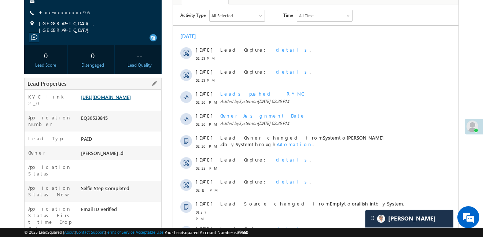
click at [127, 100] on link "https://angelbroking1-pk3em7sa.customui-test.leadsquared.com?leadId=35c58807-72…" at bounding box center [106, 97] width 50 height 6
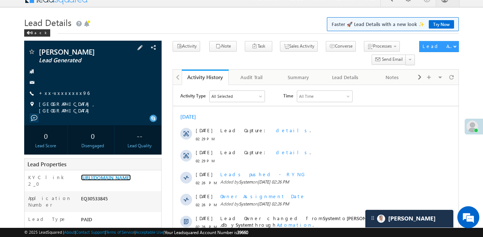
scroll to position [0, 0]
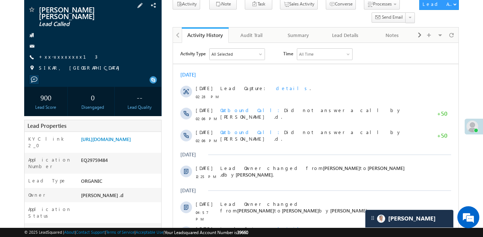
scroll to position [67, 0]
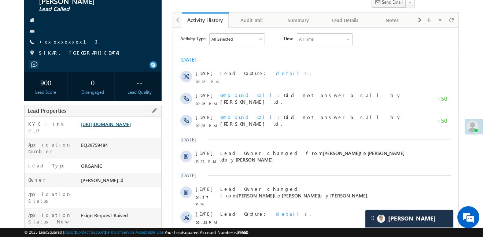
click at [124, 127] on link "[URL][DOMAIN_NAME]" at bounding box center [106, 124] width 50 height 6
click at [110, 125] on link "[URL][DOMAIN_NAME]" at bounding box center [106, 124] width 50 height 6
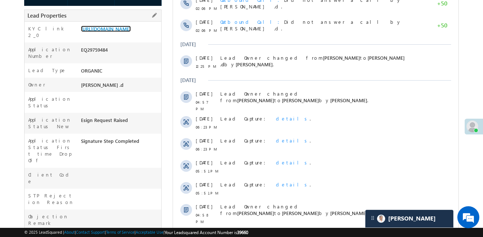
scroll to position [184, 0]
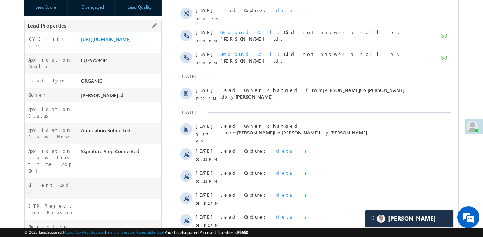
scroll to position [152, 0]
click at [126, 36] on link "[URL][DOMAIN_NAME]" at bounding box center [106, 39] width 50 height 6
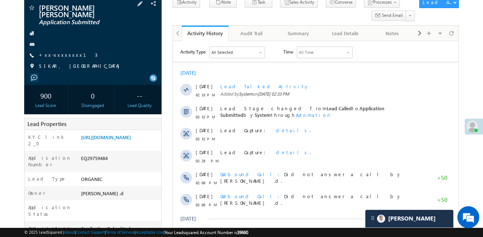
scroll to position [79, 0]
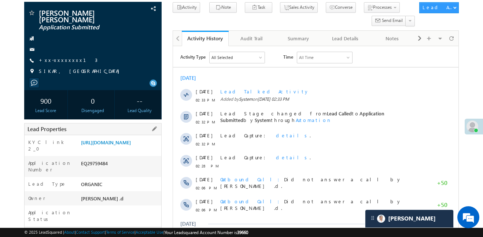
scroll to position [48, 0]
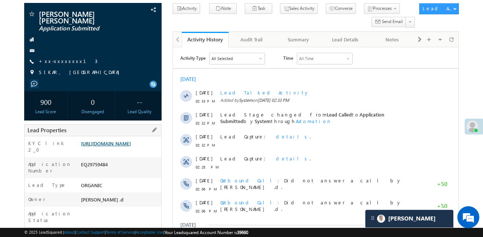
click at [131, 144] on link "https://angelbroking1-pk3em7sa.customui-test.leadsquared.com?leadId=50f730f2-9b…" at bounding box center [106, 143] width 50 height 6
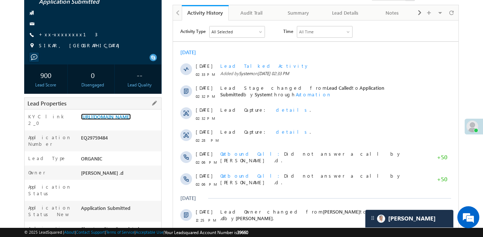
scroll to position [90, 0]
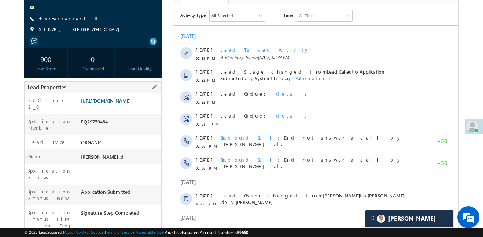
click at [102, 104] on link "https://angelbroking1-pk3em7sa.customui-test.leadsquared.com?leadId=50f730f2-9b…" at bounding box center [106, 100] width 50 height 6
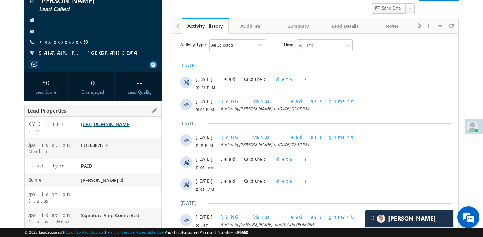
click at [131, 127] on link "[URL][DOMAIN_NAME]" at bounding box center [106, 124] width 50 height 6
click at [127, 127] on link "[URL][DOMAIN_NAME]" at bounding box center [106, 124] width 50 height 6
click at [116, 127] on link "[URL][DOMAIN_NAME]" at bounding box center [106, 124] width 50 height 6
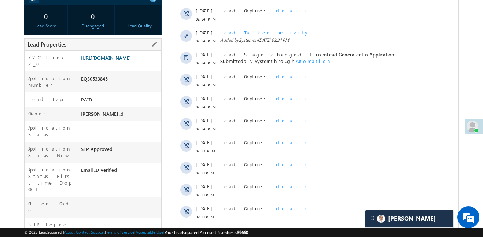
click at [127, 61] on link "[URL][DOMAIN_NAME]" at bounding box center [106, 58] width 50 height 6
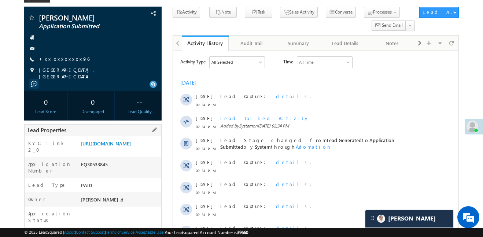
scroll to position [60, 0]
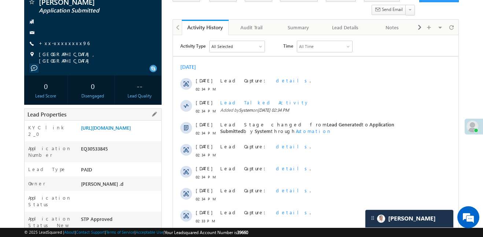
click at [91, 155] on div "EQ30533845" at bounding box center [120, 150] width 82 height 10
copy div "EQ30533845"
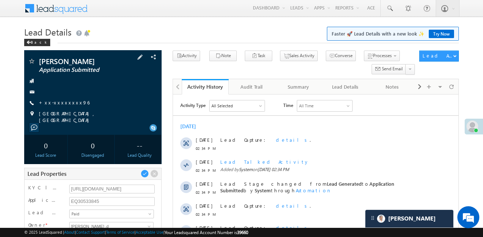
scroll to position [0, 0]
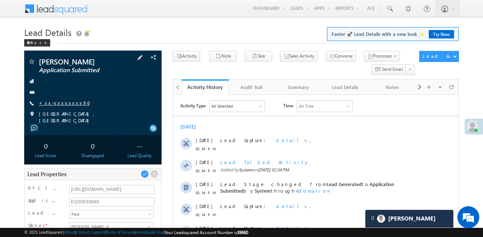
click at [60, 102] on link "+xx-xxxxxxxx96" at bounding box center [64, 103] width 51 height 6
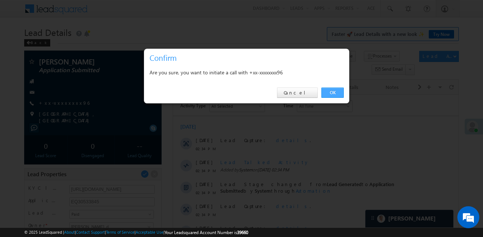
click at [339, 90] on link "OK" at bounding box center [332, 93] width 22 height 10
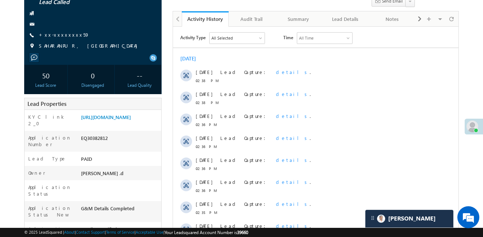
scroll to position [113, 0]
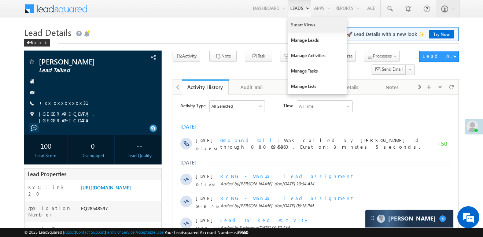
click at [301, 24] on link "Smart Views" at bounding box center [317, 24] width 59 height 15
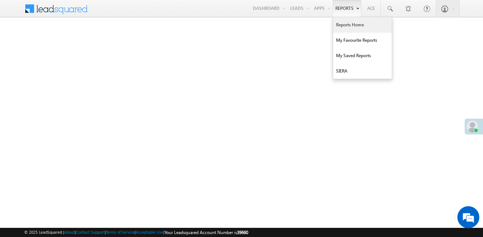
click at [350, 28] on link "Reports Home" at bounding box center [362, 24] width 59 height 15
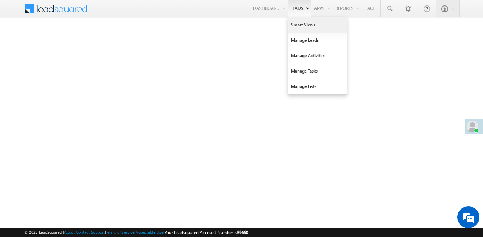
click at [299, 30] on link "Smart Views" at bounding box center [317, 24] width 59 height 15
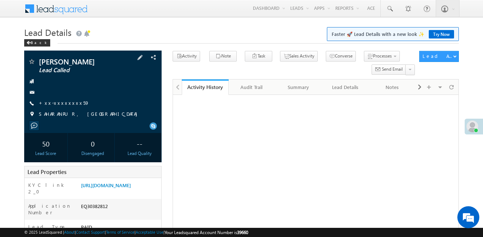
click at [49, 98] on div "Amit Mehandiratta Lead Called +xx-xxxxxxxx59" at bounding box center [93, 90] width 130 height 64
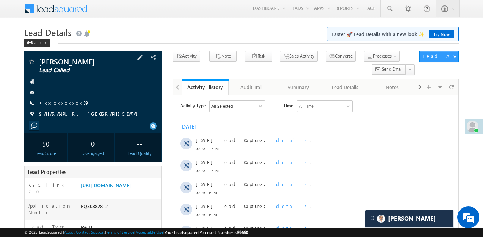
click at [55, 105] on link "+xx-xxxxxxxx59" at bounding box center [64, 103] width 51 height 6
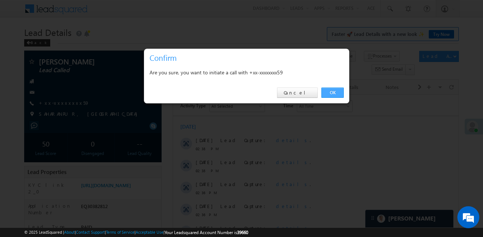
click at [336, 90] on link "OK" at bounding box center [332, 93] width 22 height 10
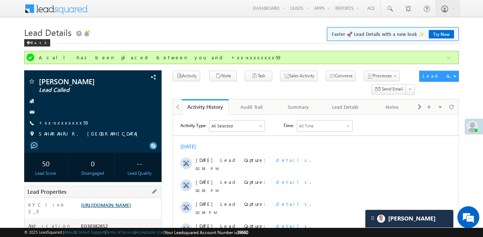
click at [129, 208] on link "https://angelbroking1-pk3em7sa.customui-test.leadsquared.com?leadId=42dc1369-2f…" at bounding box center [106, 205] width 50 height 6
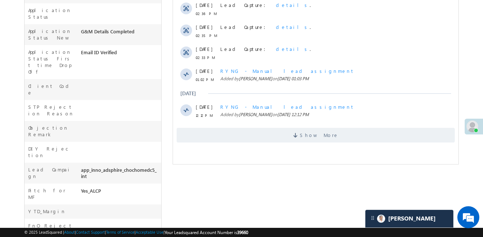
scroll to position [269, 0]
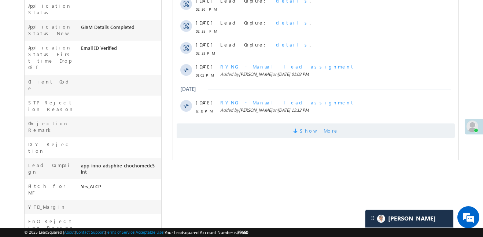
click at [276, 137] on span "Show More" at bounding box center [316, 130] width 278 height 15
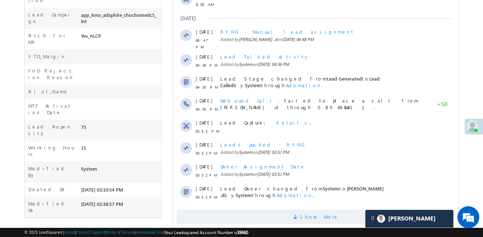
scroll to position [435, 0]
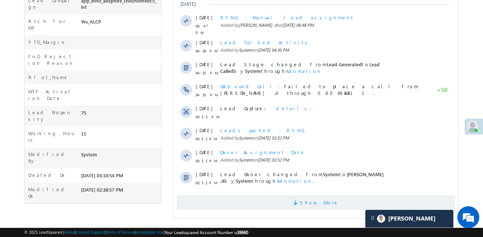
click at [325, 200] on span "Show More" at bounding box center [319, 202] width 39 height 15
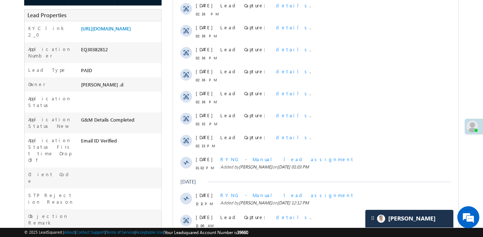
scroll to position [0, 0]
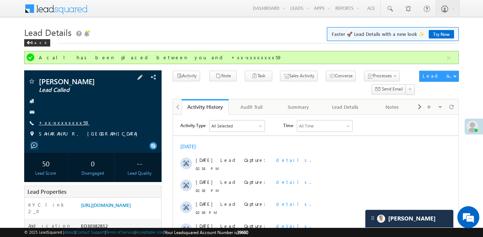
click at [54, 122] on link "+xx-xxxxxxxx59" at bounding box center [64, 122] width 51 height 6
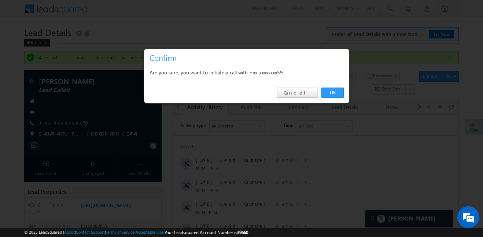
click at [339, 85] on div "OK Cancel" at bounding box center [246, 92] width 205 height 21
click at [303, 97] on link "Cancel" at bounding box center [297, 93] width 41 height 10
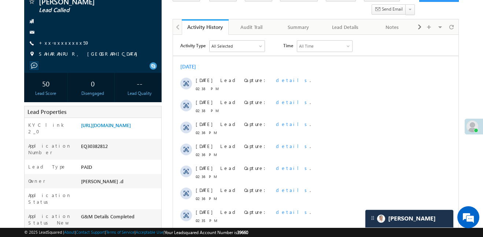
scroll to position [99, 0]
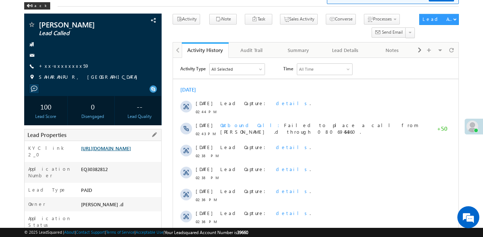
click at [131, 151] on link "https://angelbroking1-pk3em7sa.customui-test.leadsquared.com?leadId=42dc1369-2f…" at bounding box center [106, 148] width 50 height 6
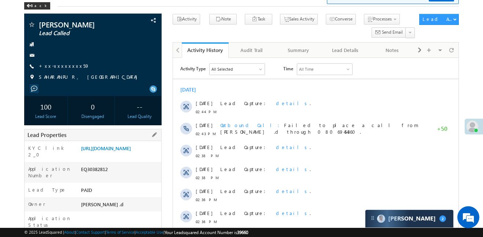
drag, startPoint x: 80, startPoint y: 149, endPoint x: 109, endPoint y: 169, distance: 35.3
click at [109, 155] on div "https://angelbroking1-pk3em7sa.customui-test.leadsquared.com?leadId=42dc1369-2f…" at bounding box center [120, 150] width 82 height 10
copy link "https://angelbroking1-pk3em7sa.customui-test.leadsquared.com?leadId=42dc1369-2f…"
click at [119, 174] on div "Application Number EQ30382812" at bounding box center [93, 172] width 137 height 21
click at [131, 151] on link "https://angelbroking1-pk3em7sa.customui-test.leadsquared.com?leadId=42dc1369-2f…" at bounding box center [106, 148] width 50 height 6
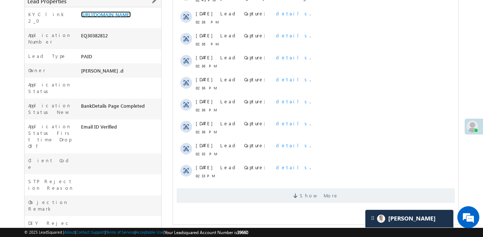
scroll to position [172, 0]
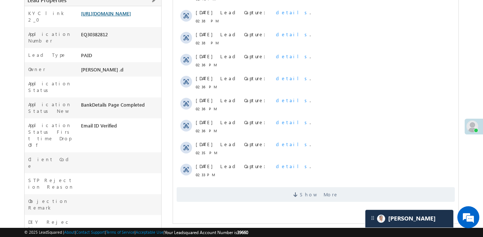
click at [131, 16] on link "https://angelbroking1-pk3em7sa.customui-test.leadsquared.com?leadId=42dc1369-2f…" at bounding box center [106, 13] width 50 height 6
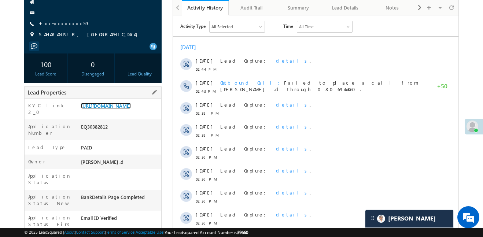
scroll to position [93, 0]
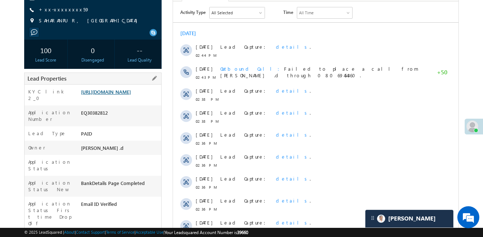
click at [131, 95] on link "https://angelbroking1-pk3em7sa.customui-test.leadsquared.com?leadId=42dc1369-2f…" at bounding box center [106, 92] width 50 height 6
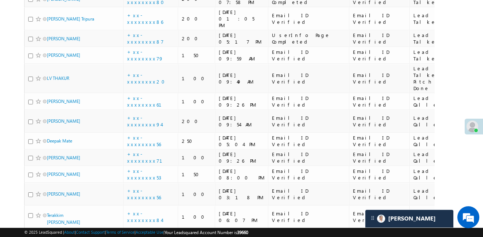
scroll to position [1721, 0]
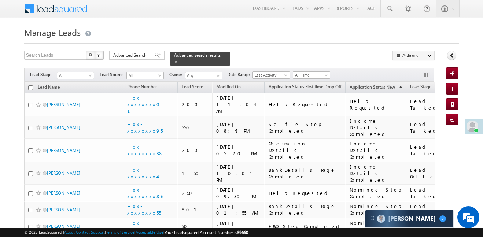
scroll to position [3830, 0]
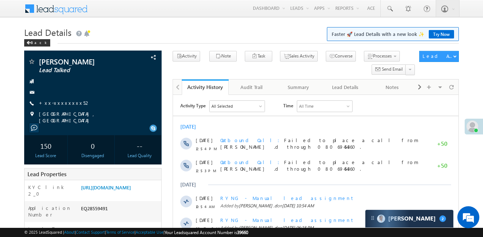
scroll to position [3566, 0]
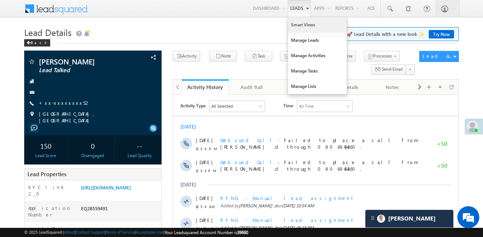
click at [303, 24] on link "Smart Views" at bounding box center [317, 24] width 59 height 15
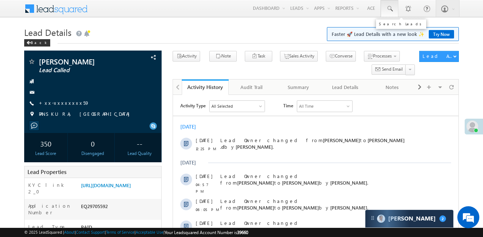
click at [390, 8] on span at bounding box center [389, 8] width 7 height 7
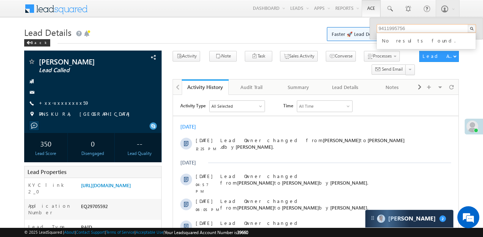
type input "9411995756"
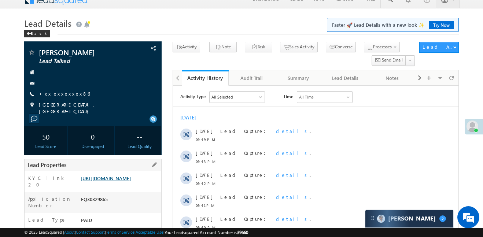
click at [131, 181] on link "[URL][DOMAIN_NAME]" at bounding box center [106, 178] width 50 height 6
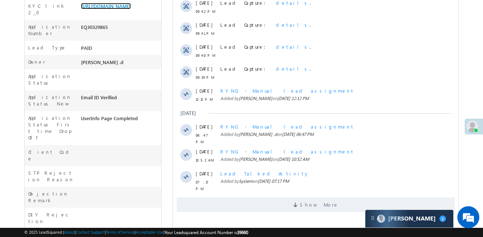
scroll to position [124, 0]
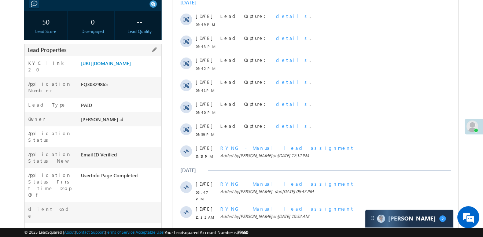
click at [134, 70] on div "[URL][DOMAIN_NAME]" at bounding box center [120, 65] width 82 height 10
click at [131, 66] on link "[URL][DOMAIN_NAME]" at bounding box center [106, 63] width 50 height 6
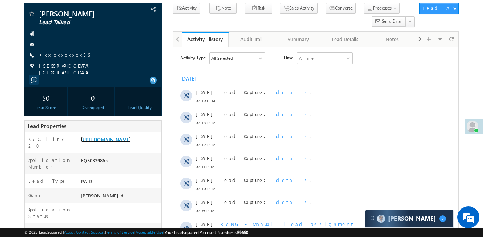
scroll to position [0, 0]
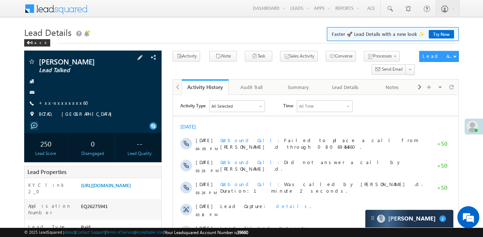
scroll to position [98, 0]
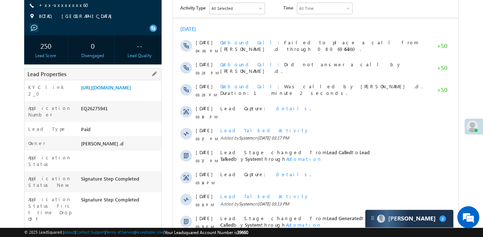
drag, startPoint x: 79, startPoint y: 87, endPoint x: 122, endPoint y: 109, distance: 48.2
click at [122, 94] on div "[URL][DOMAIN_NAME]" at bounding box center [120, 89] width 82 height 10
copy link "https://angelbroking1-pk3em7sa.customui-test.leadsquared.com?leadId=d93fc3cc-25…"
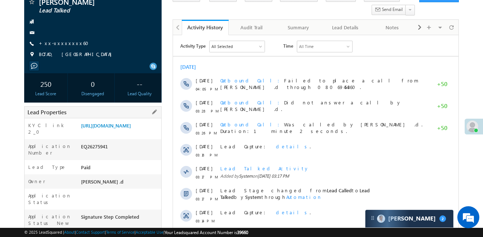
scroll to position [0, 0]
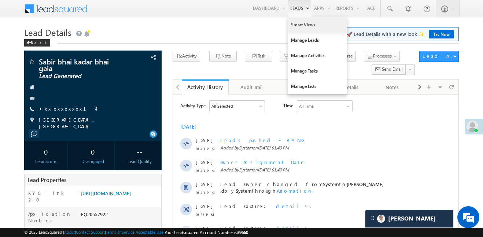
click at [300, 25] on link "Smart Views" at bounding box center [317, 24] width 59 height 15
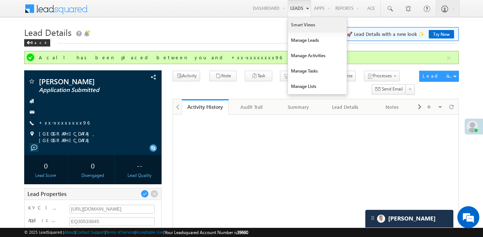
click at [298, 27] on link "Smart Views" at bounding box center [317, 24] width 59 height 15
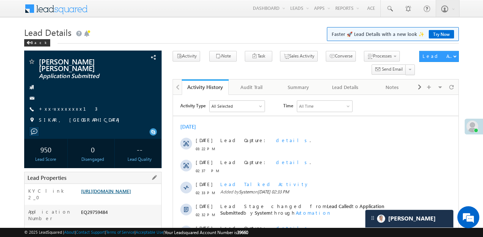
click at [130, 188] on link "https://angelbroking1-pk3em7sa.customui-test.leadsquared.com?leadId=50f730f2-9b…" at bounding box center [106, 191] width 50 height 6
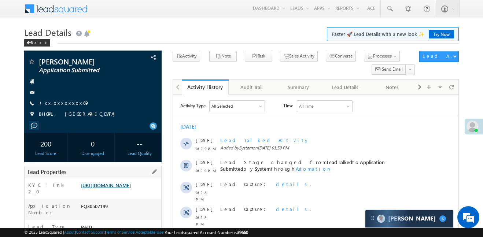
scroll to position [151, 0]
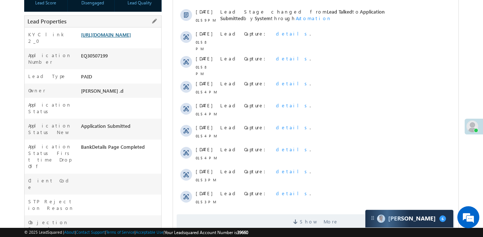
click at [129, 38] on link "[URL][DOMAIN_NAME]" at bounding box center [106, 34] width 50 height 6
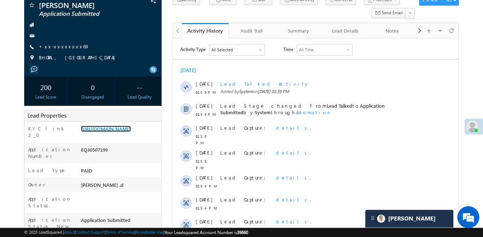
scroll to position [0, 0]
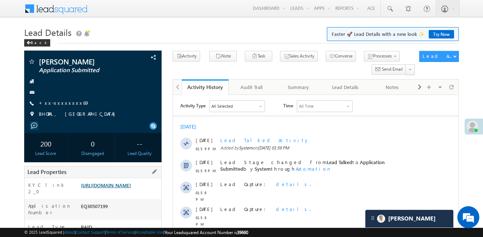
click at [131, 188] on link "https://angelbroking1-pk3em7sa.customui-test.leadsquared.com?leadId=3a065940-d8…" at bounding box center [106, 185] width 50 height 6
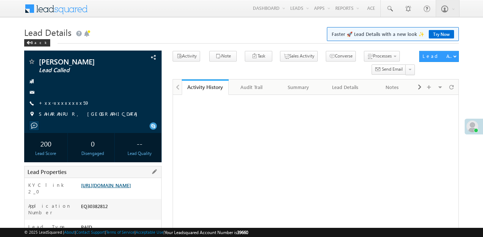
click at [104, 182] on link "https://angelbroking1-pk3em7sa.customui-test.leadsquared.com?leadId=42dc1369-2f…" at bounding box center [106, 185] width 50 height 6
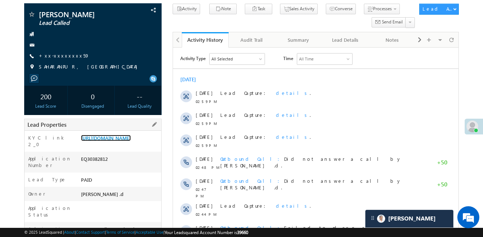
scroll to position [103, 0]
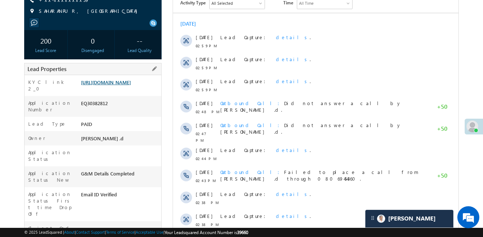
click at [131, 85] on link "https://angelbroking1-pk3em7sa.customui-test.leadsquared.com?leadId=42dc1369-2f…" at bounding box center [106, 82] width 50 height 6
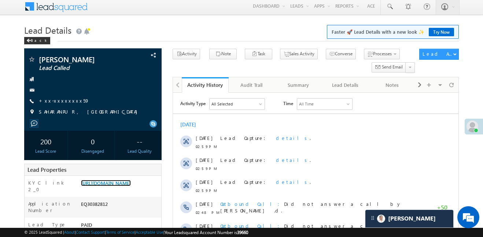
scroll to position [0, 0]
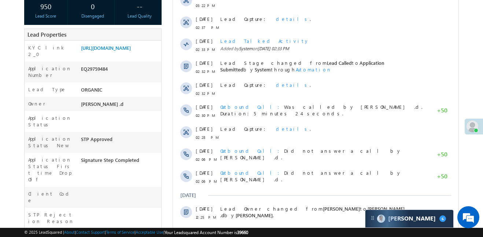
scroll to position [72, 0]
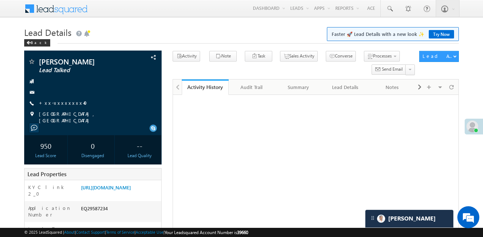
scroll to position [182, 0]
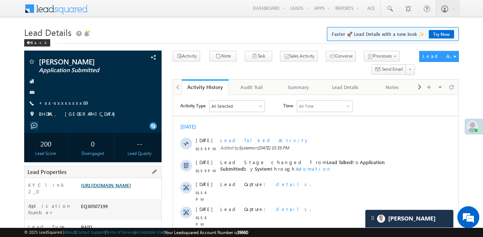
click at [131, 188] on link "https://angelbroking1-pk3em7sa.customui-test.leadsquared.com?leadId=3a065940-d8…" at bounding box center [106, 185] width 50 height 6
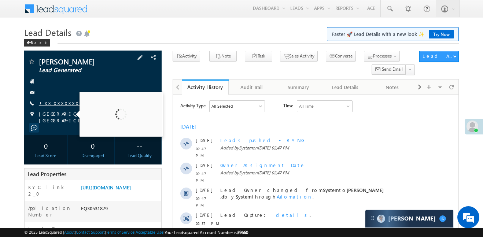
click at [63, 105] on link "+xx-xxxxxxxx79" at bounding box center [64, 103] width 51 height 6
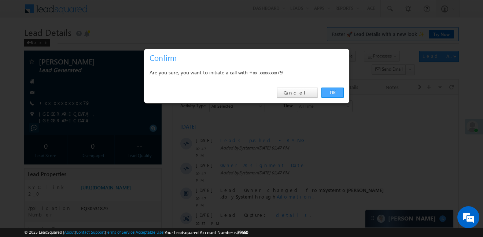
click at [334, 89] on link "OK" at bounding box center [332, 93] width 22 height 10
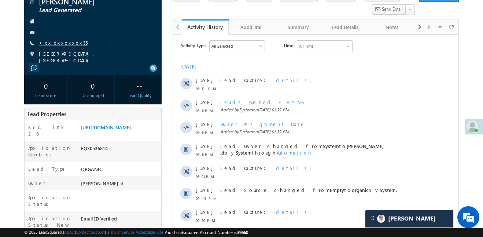
click at [55, 44] on link "+xx-xxxxxxxx55" at bounding box center [63, 43] width 49 height 6
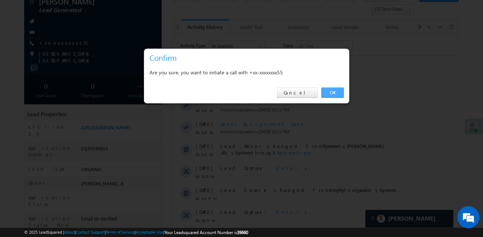
drag, startPoint x: 334, startPoint y: 91, endPoint x: 127, endPoint y: 65, distance: 208.6
click at [334, 91] on link "OK" at bounding box center [332, 93] width 22 height 10
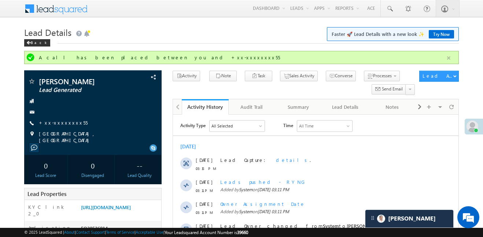
click at [450, 58] on button "button" at bounding box center [448, 57] width 9 height 9
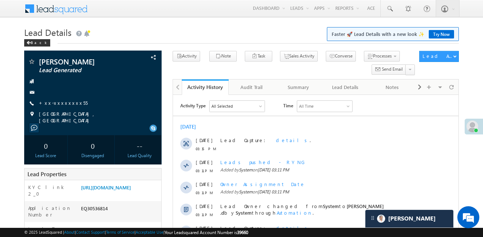
click at [216, 41] on div "Back" at bounding box center [241, 41] width 434 height 5
click at [58, 103] on link "+xx-xxxxxxxx55" at bounding box center [63, 103] width 49 height 6
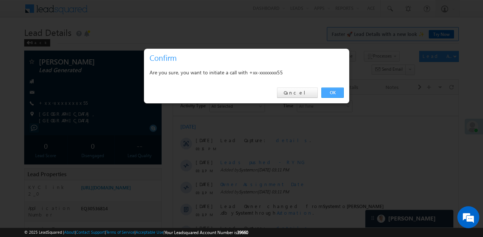
click at [341, 88] on link "OK" at bounding box center [332, 93] width 22 height 10
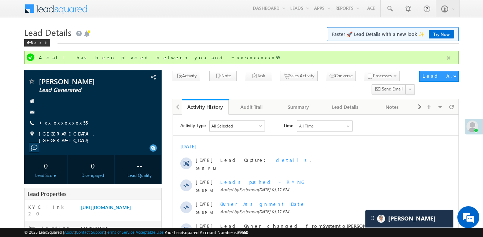
click at [451, 60] on button "button" at bounding box center [448, 57] width 9 height 9
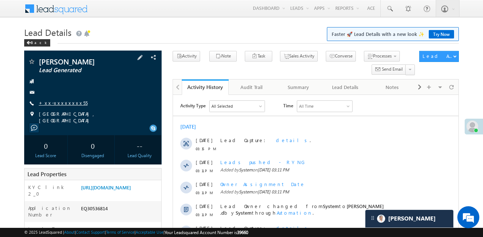
click at [59, 101] on link "+xx-xxxxxxxx55" at bounding box center [63, 103] width 49 height 6
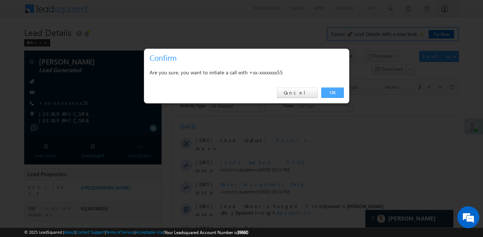
click at [334, 95] on link "OK" at bounding box center [332, 93] width 22 height 10
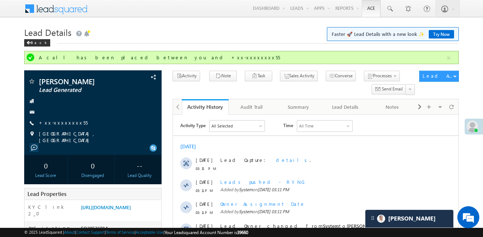
scroll to position [207, 0]
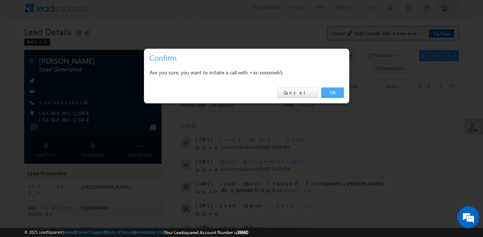
click at [329, 90] on link "OK" at bounding box center [332, 93] width 22 height 10
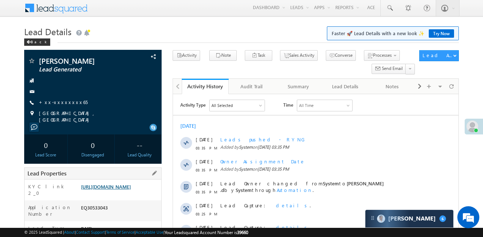
click at [106, 190] on link "https://angelbroking1-pk3em7sa.customui-test.leadsquared.com?leadId=c69fdb2a-d4…" at bounding box center [106, 186] width 50 height 6
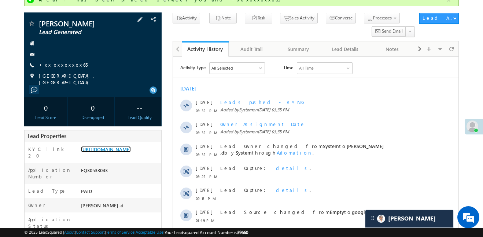
scroll to position [225, 0]
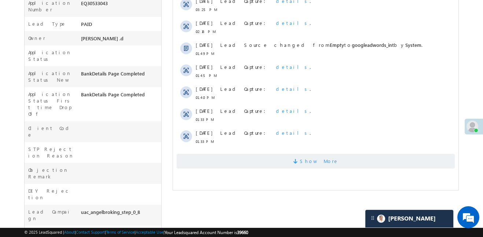
click at [278, 158] on span "Show More" at bounding box center [316, 161] width 278 height 15
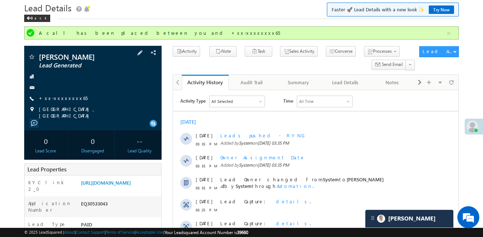
scroll to position [0, 0]
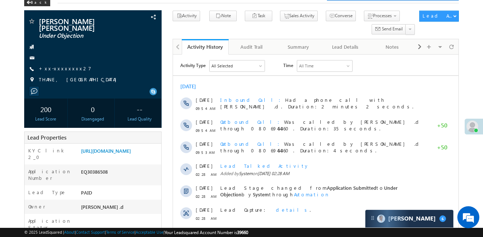
scroll to position [40, 0]
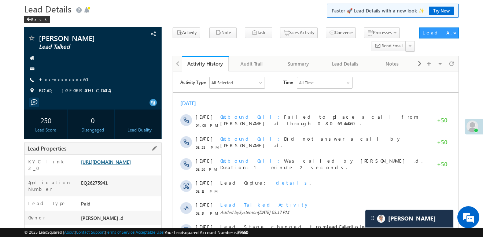
scroll to position [28, 0]
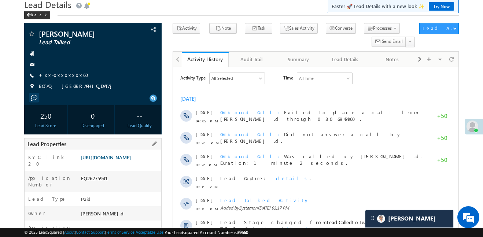
click at [120, 160] on link "https://angelbroking1-pk3em7sa.customui-test.leadsquared.com?leadId=d93fc3cc-25…" at bounding box center [106, 157] width 50 height 6
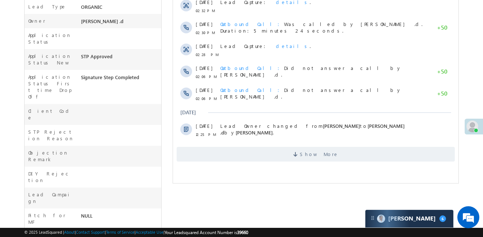
scroll to position [163, 0]
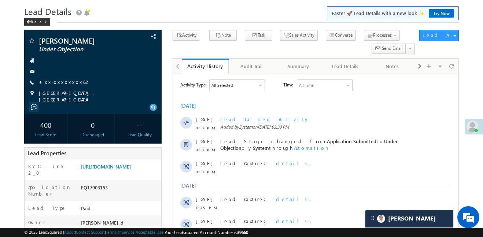
scroll to position [81, 0]
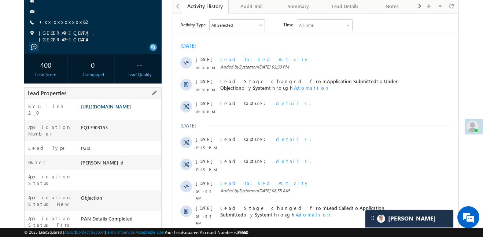
click at [118, 110] on link "[URL][DOMAIN_NAME]" at bounding box center [106, 106] width 50 height 6
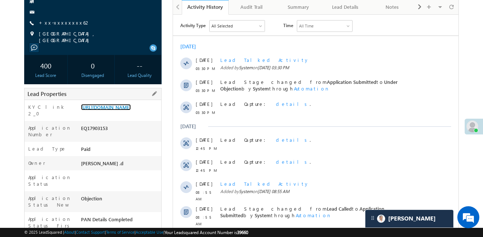
scroll to position [0, 0]
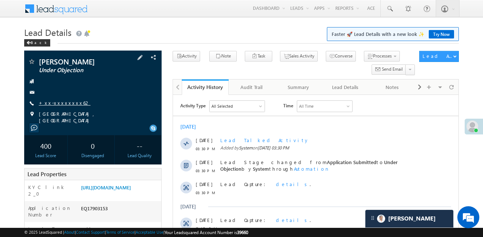
click at [68, 103] on link "+xx-xxxxxxxx62" at bounding box center [65, 103] width 52 height 6
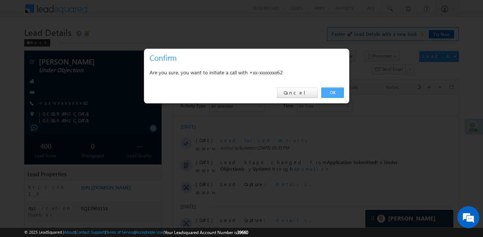
click at [332, 91] on link "OK" at bounding box center [332, 93] width 22 height 10
